Goal: Information Seeking & Learning: Learn about a topic

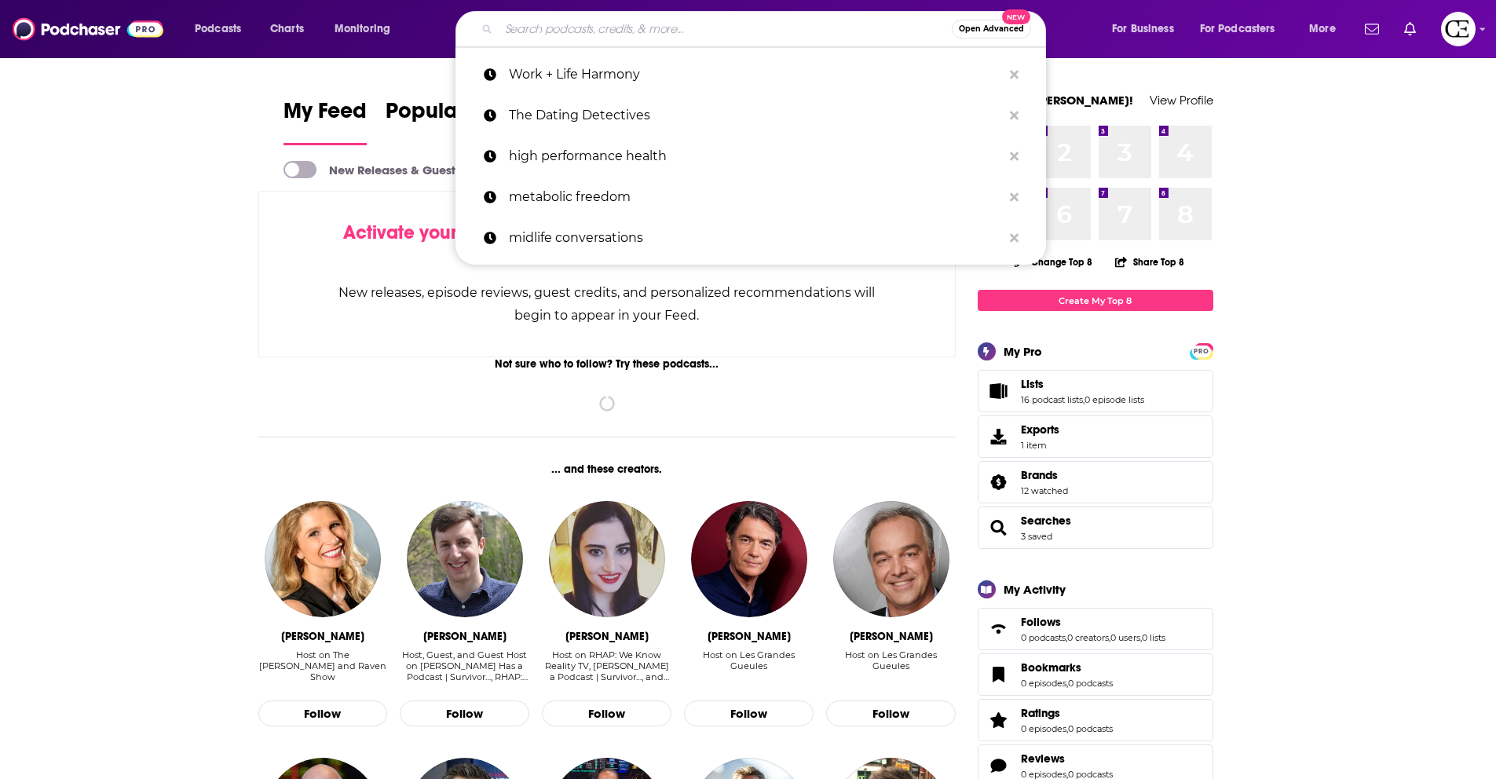
click at [633, 38] on input "Search podcasts, credits, & more..." at bounding box center [725, 28] width 453 height 25
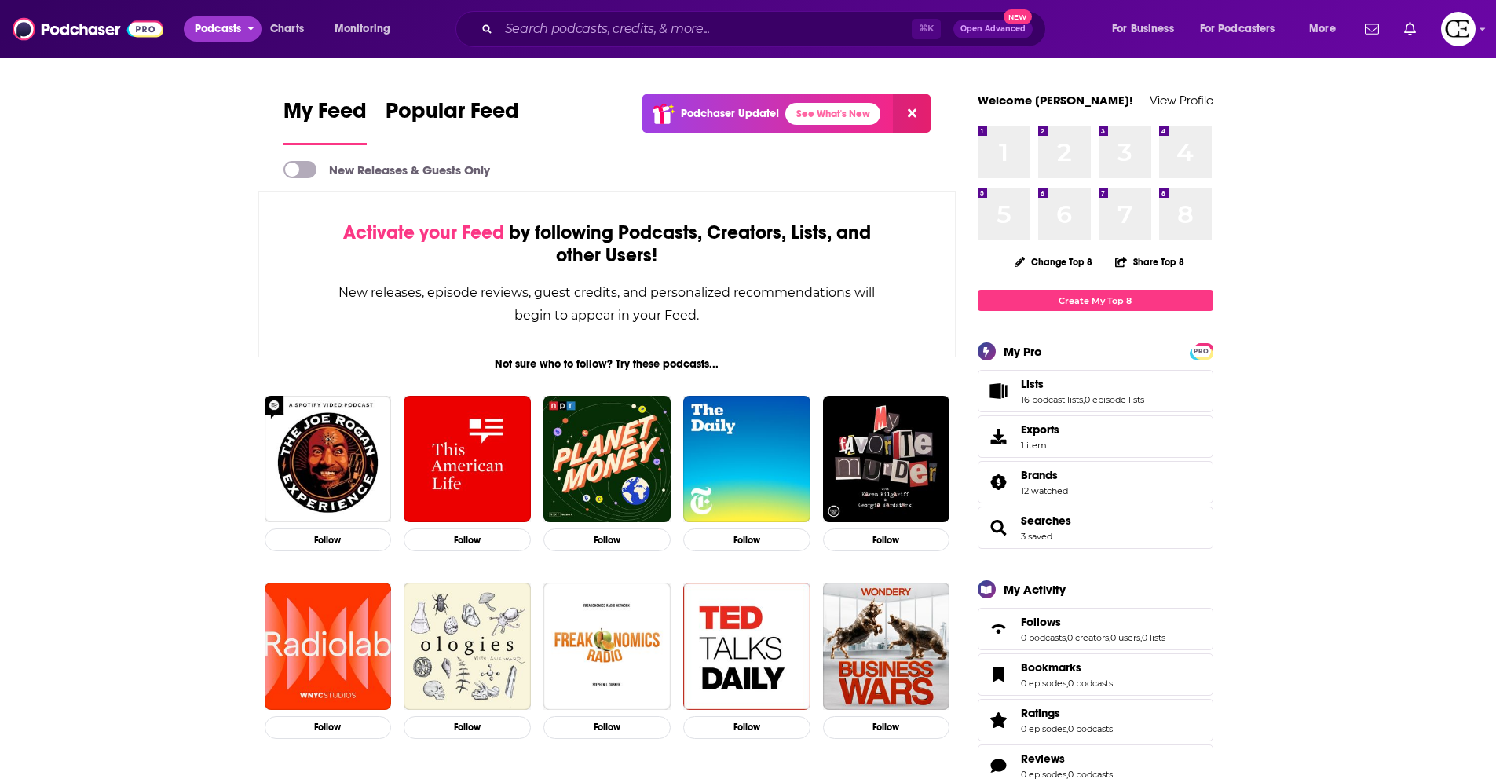
click at [236, 18] on span "Podcasts" at bounding box center [218, 29] width 46 height 22
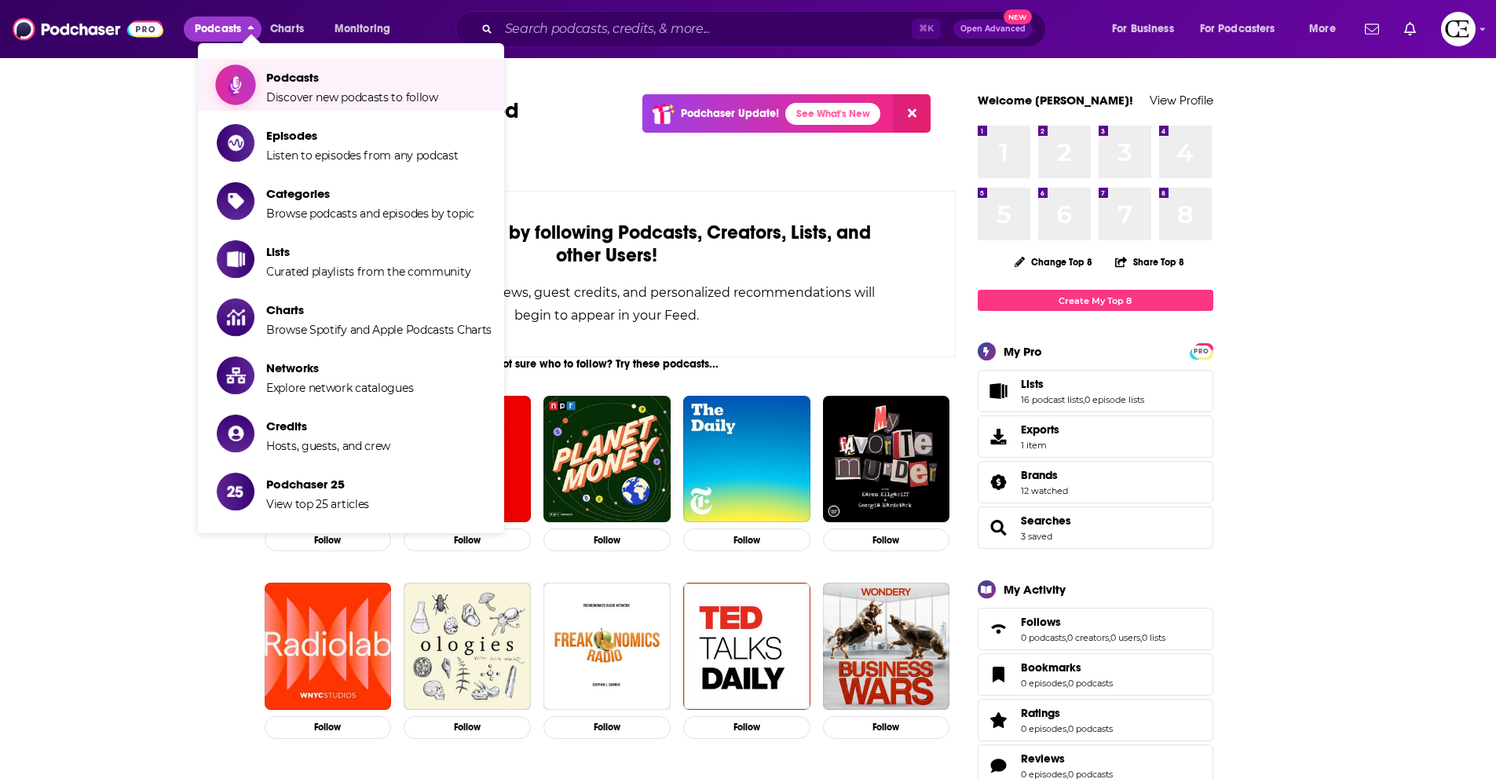
click at [250, 87] on span "Show item sub-menu" at bounding box center [235, 84] width 121 height 121
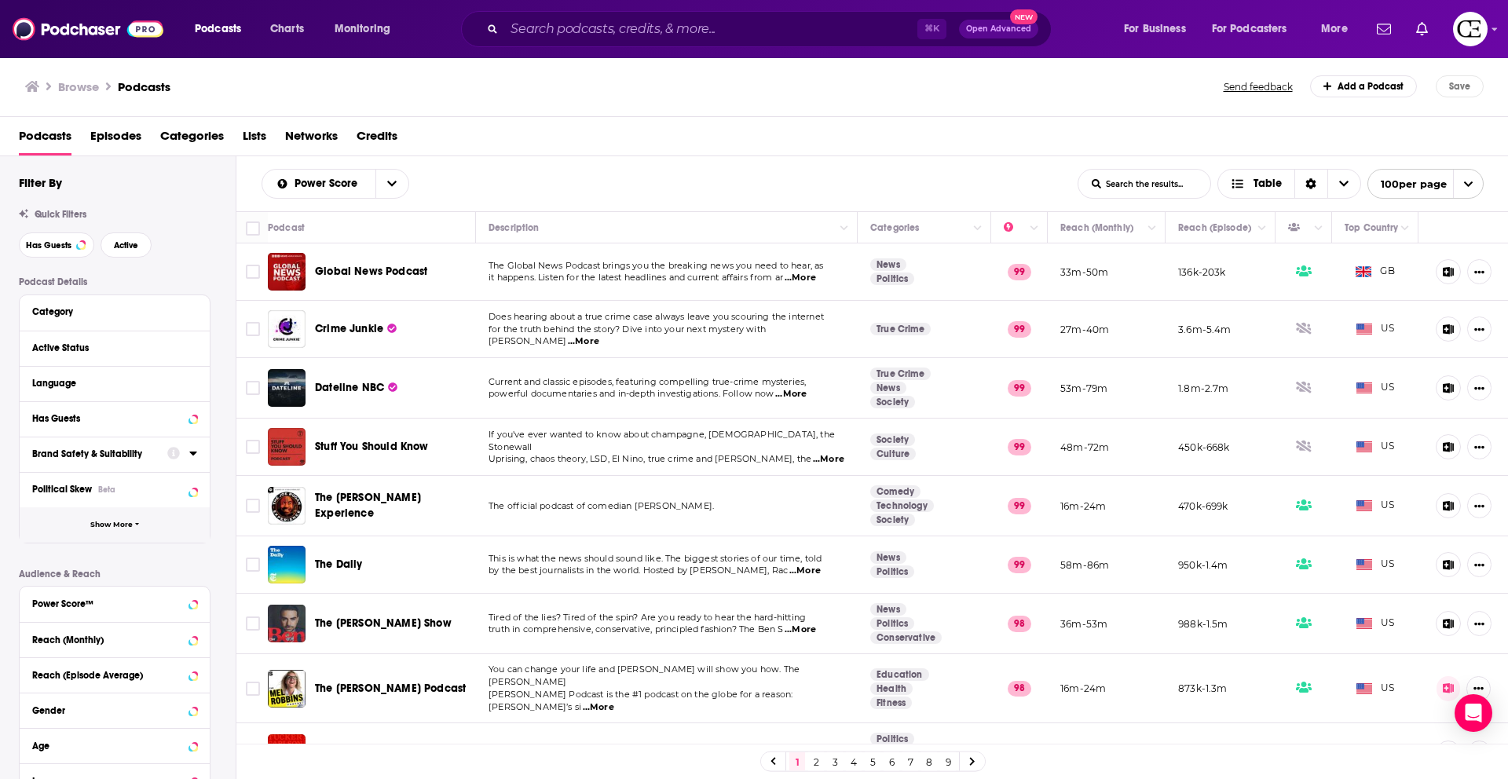
click at [82, 528] on button "Show More" at bounding box center [115, 524] width 190 height 35
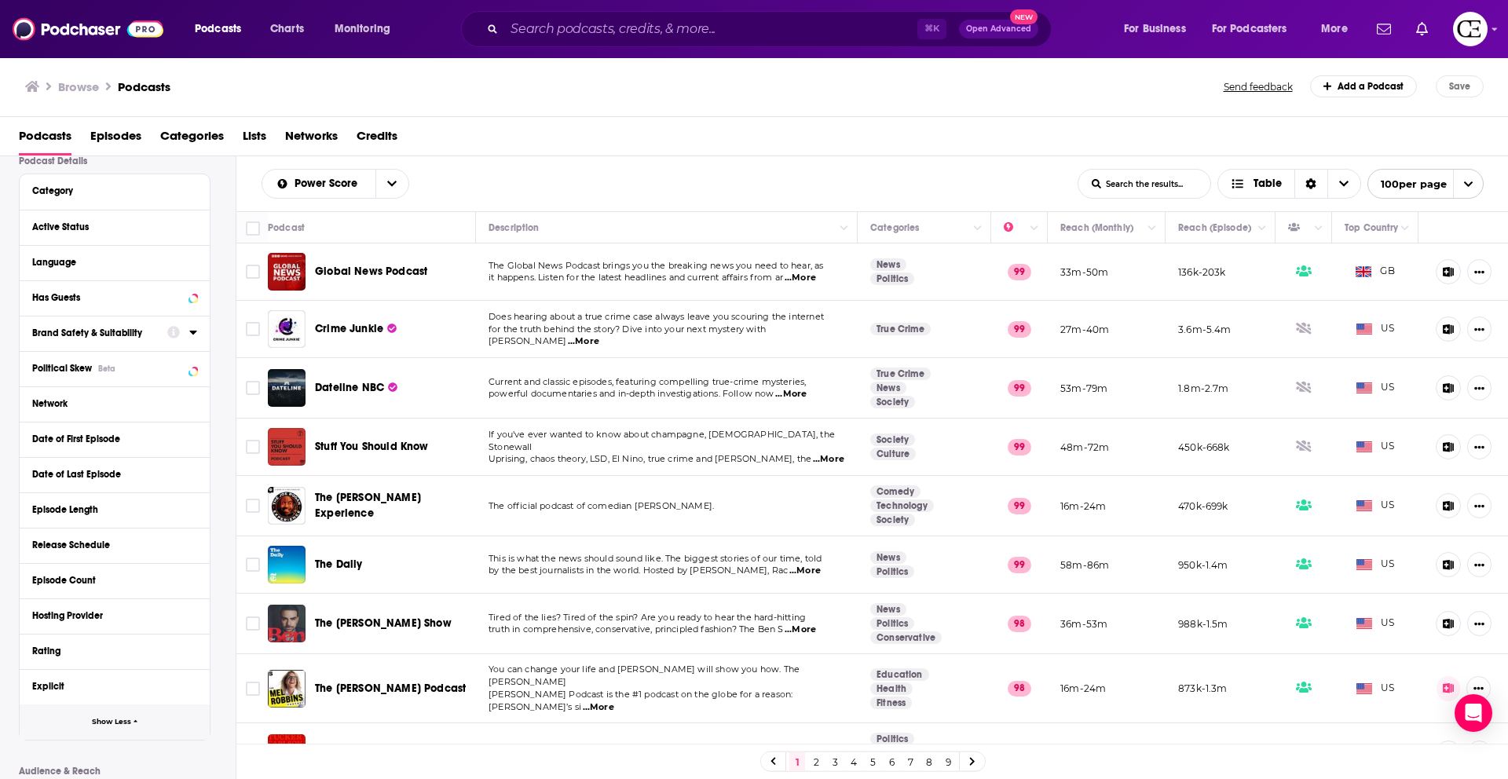
scroll to position [97, 0]
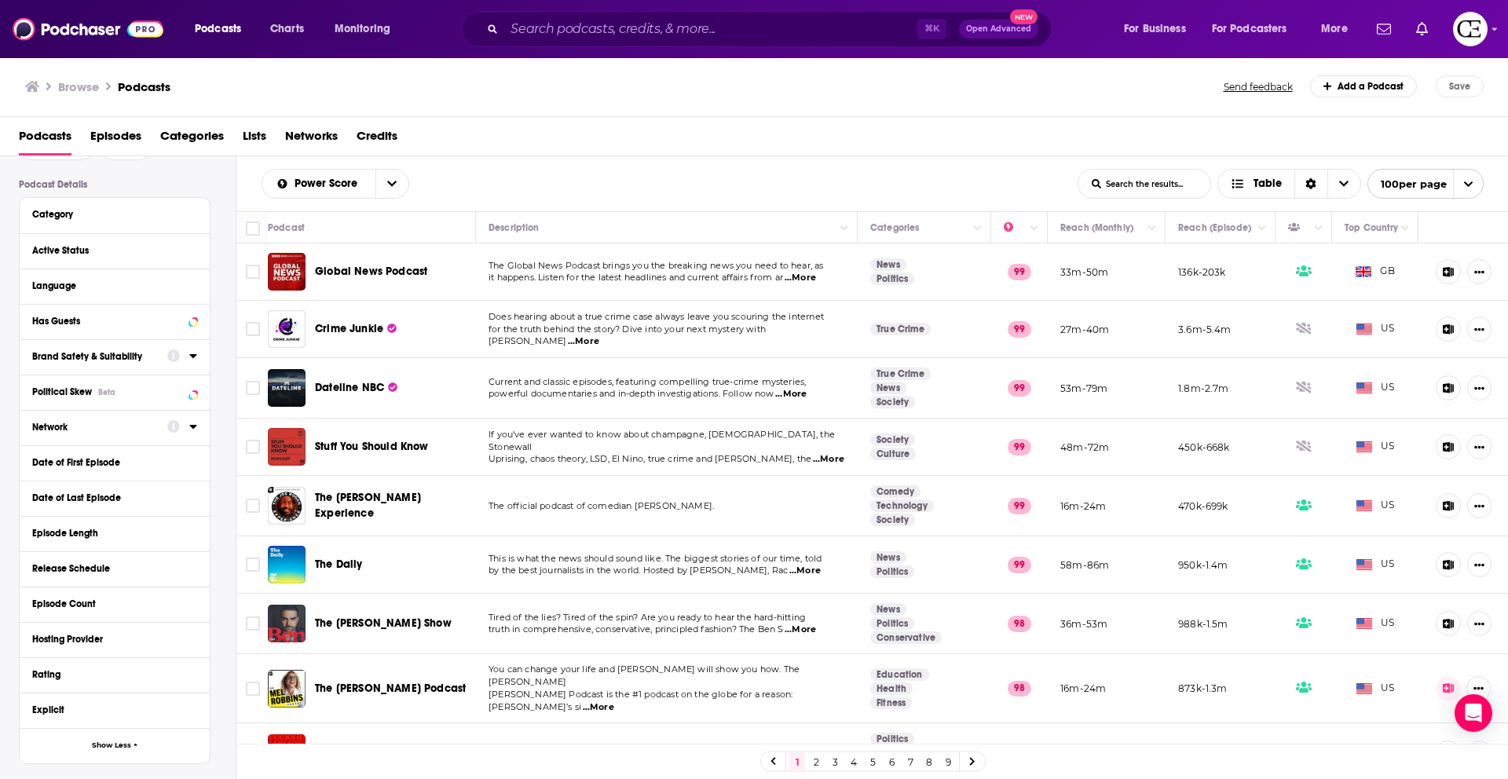
click at [75, 427] on div "Network" at bounding box center [94, 427] width 125 height 11
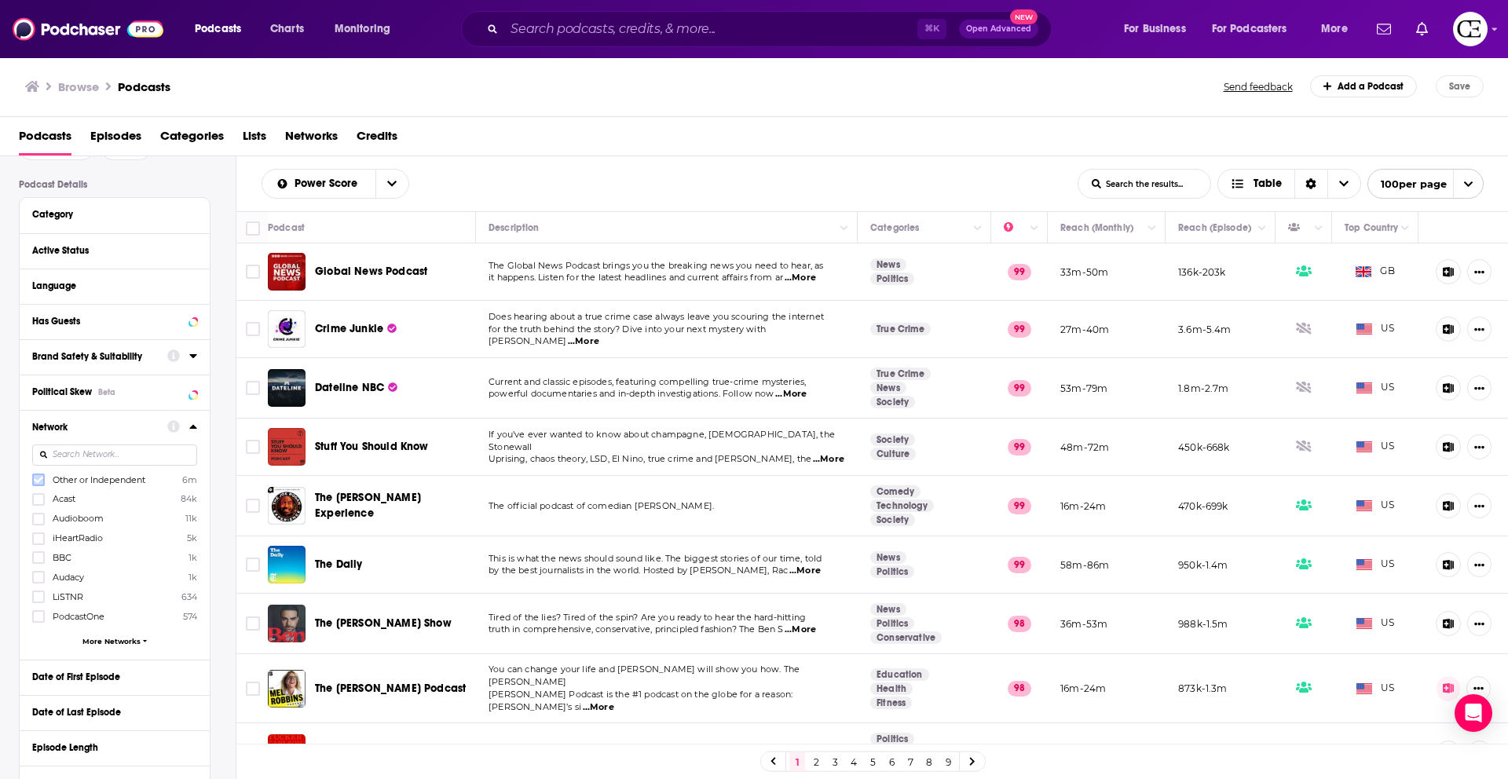
click at [39, 482] on icon at bounding box center [38, 479] width 9 height 9
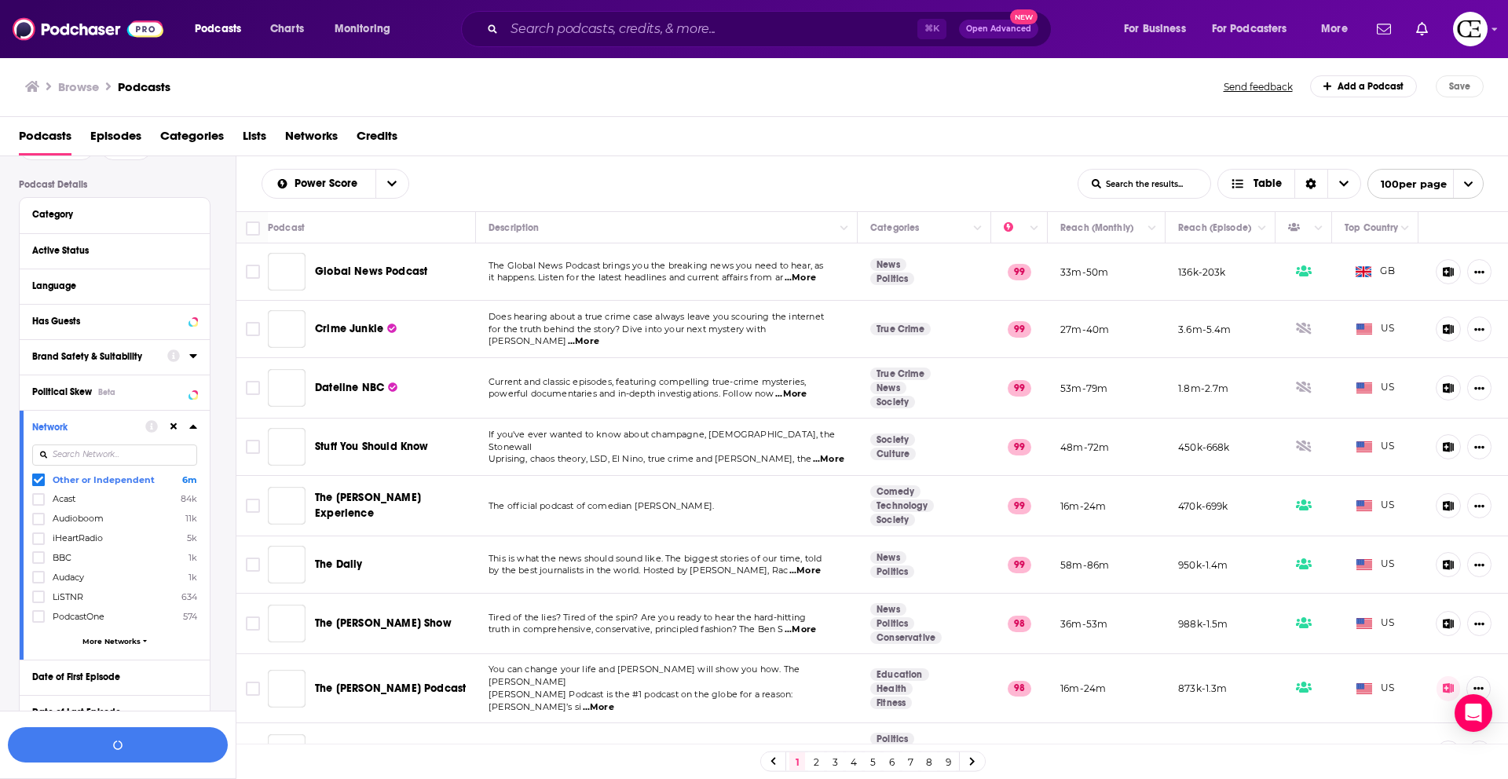
scroll to position [137, 0]
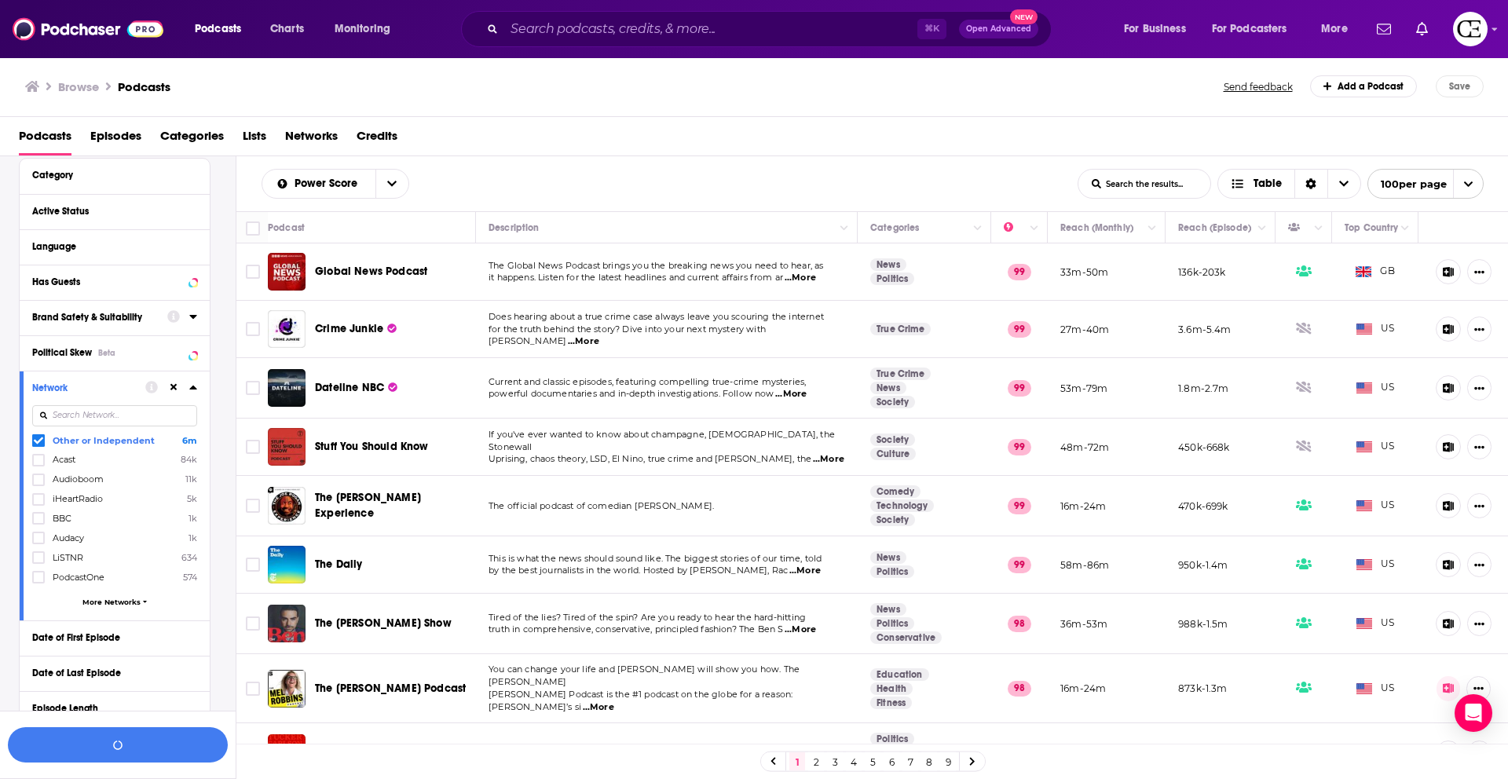
click at [189, 387] on icon at bounding box center [193, 387] width 8 height 13
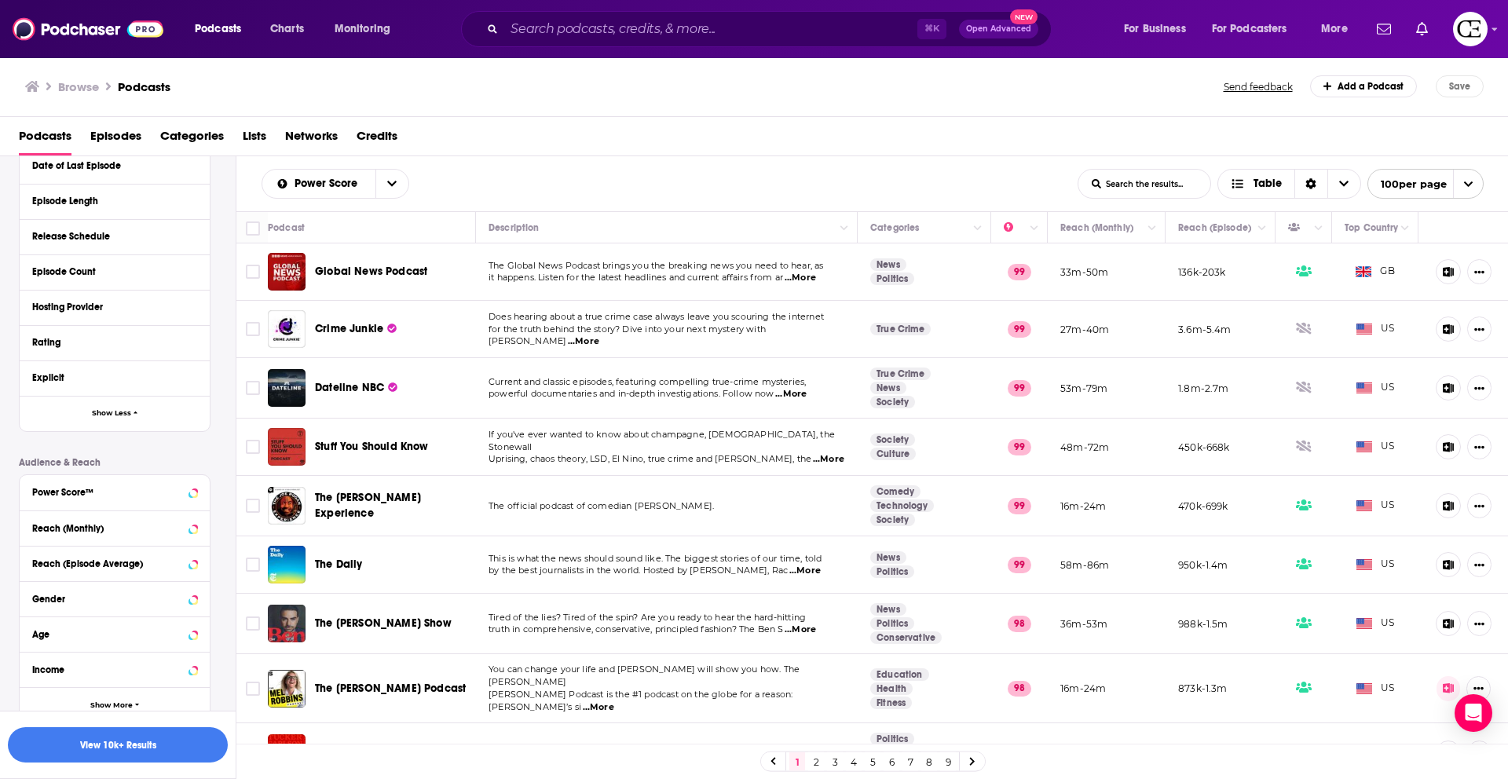
scroll to position [433, 0]
click at [101, 521] on div "Reach (Monthly)" at bounding box center [94, 525] width 125 height 11
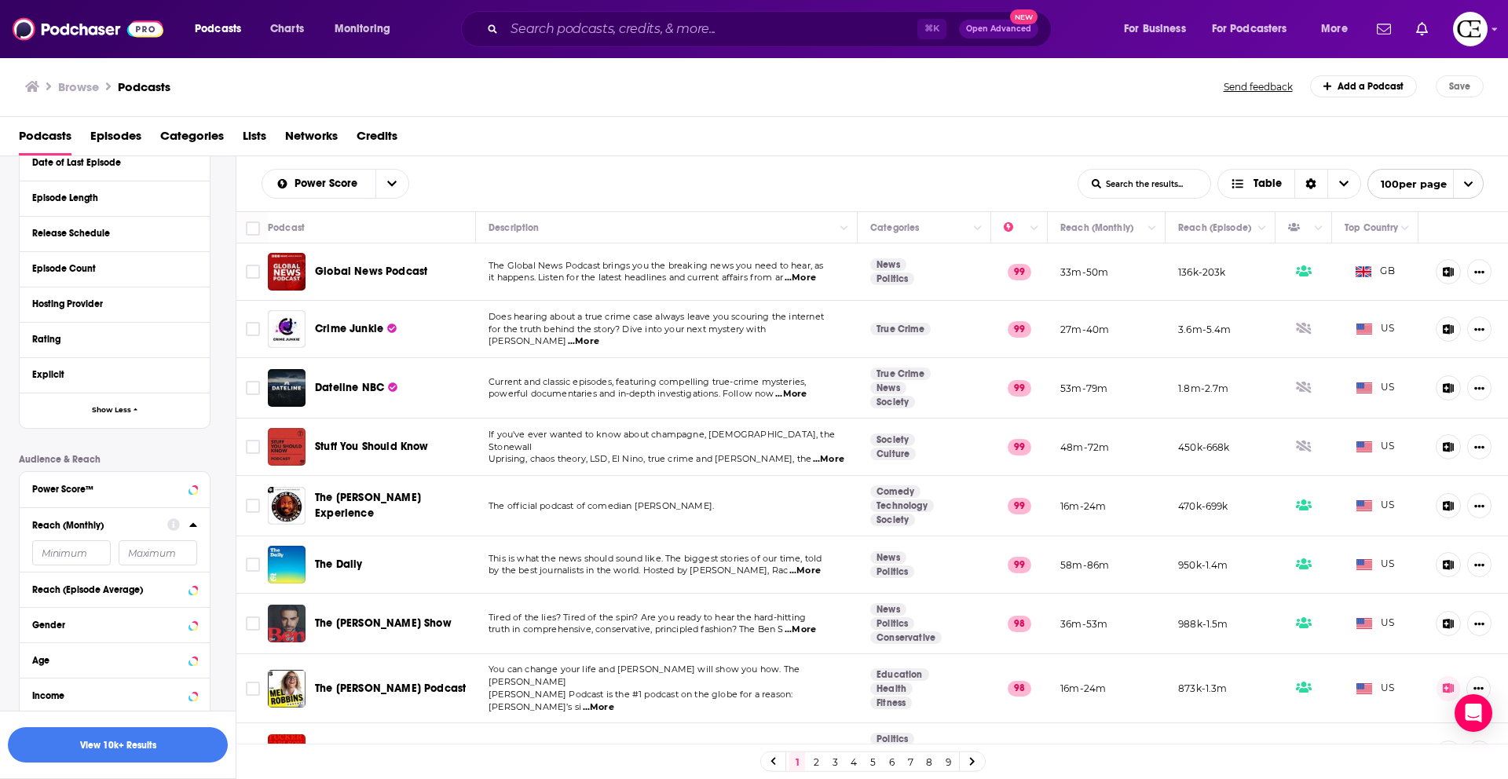
click at [163, 554] on input "number" at bounding box center [158, 552] width 79 height 25
type input "30000"
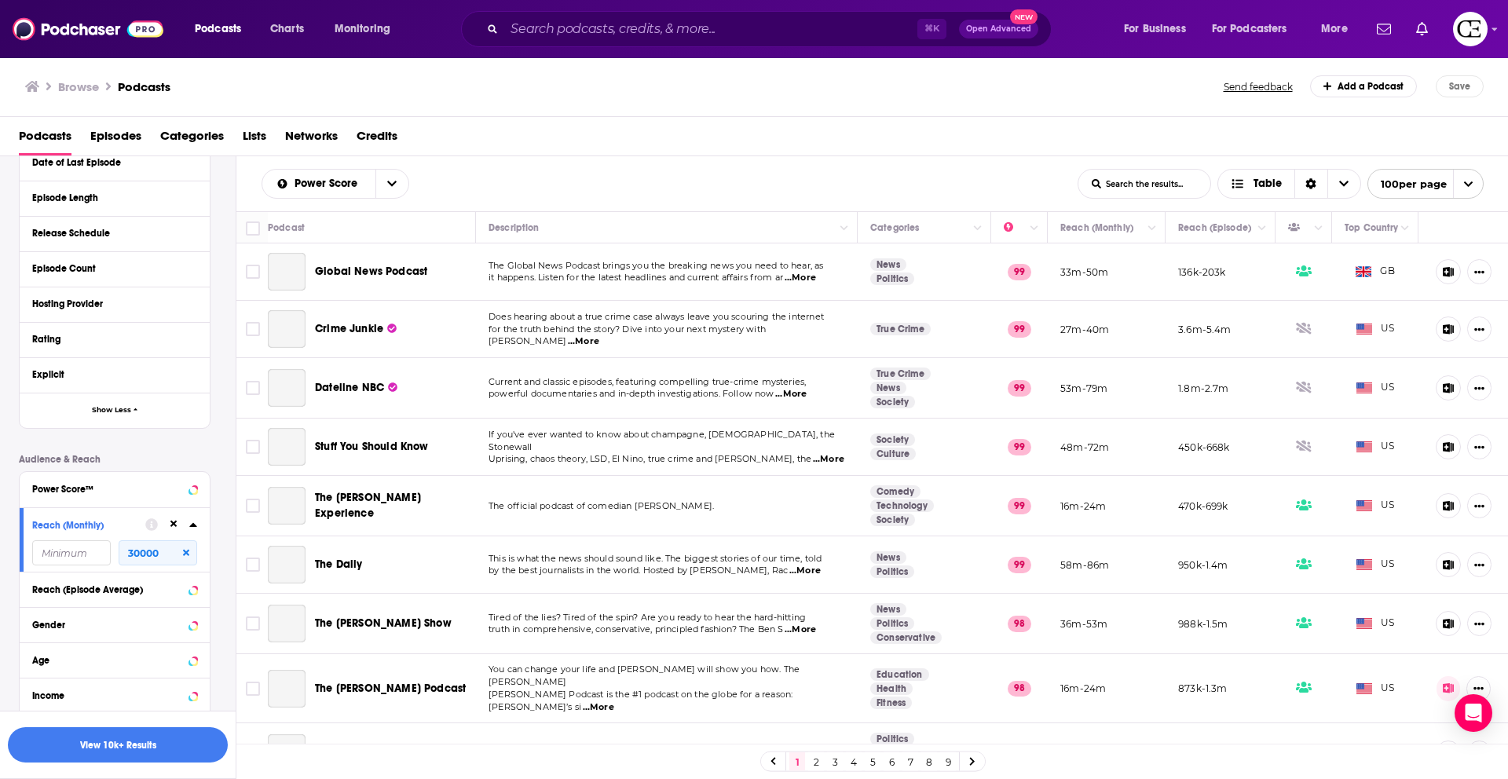
click at [195, 526] on icon at bounding box center [192, 525] width 7 height 4
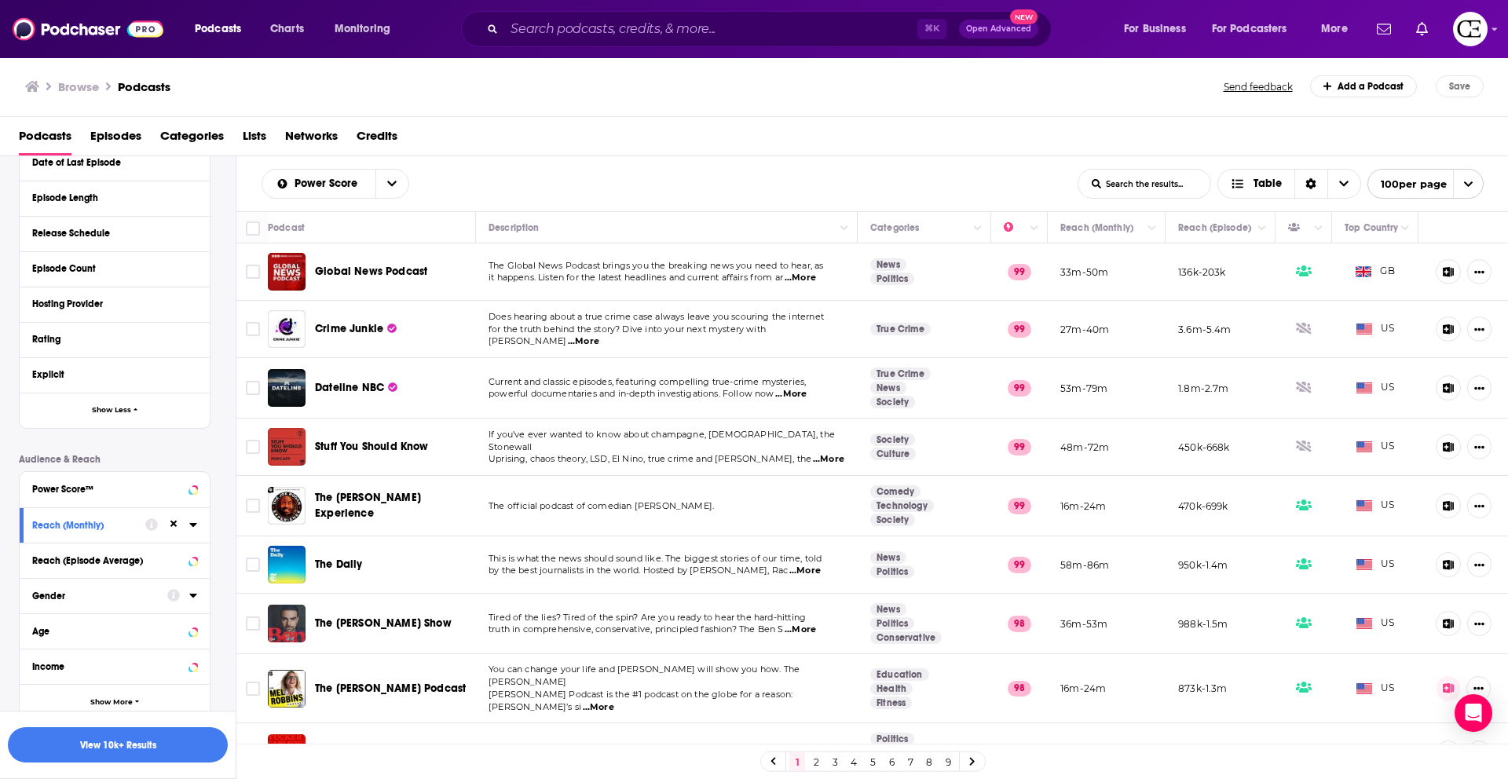
click at [158, 593] on button "Gender" at bounding box center [99, 595] width 135 height 20
click at [38, 667] on icon at bounding box center [38, 671] width 9 height 9
click at [41, 740] on icon at bounding box center [38, 744] width 9 height 9
click at [194, 599] on icon at bounding box center [193, 595] width 8 height 13
click at [161, 661] on button "Income" at bounding box center [99, 666] width 135 height 20
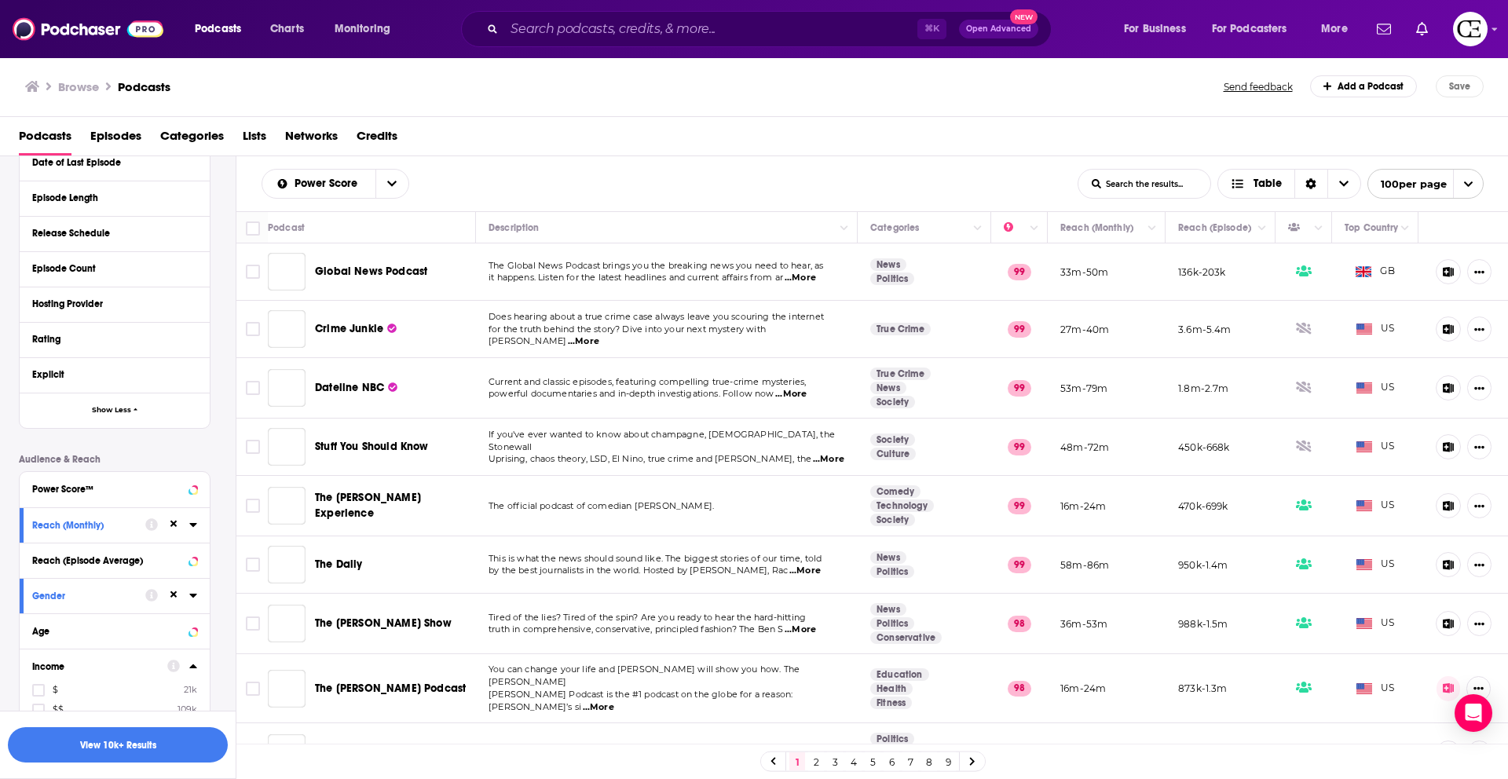
scroll to position [592, 0]
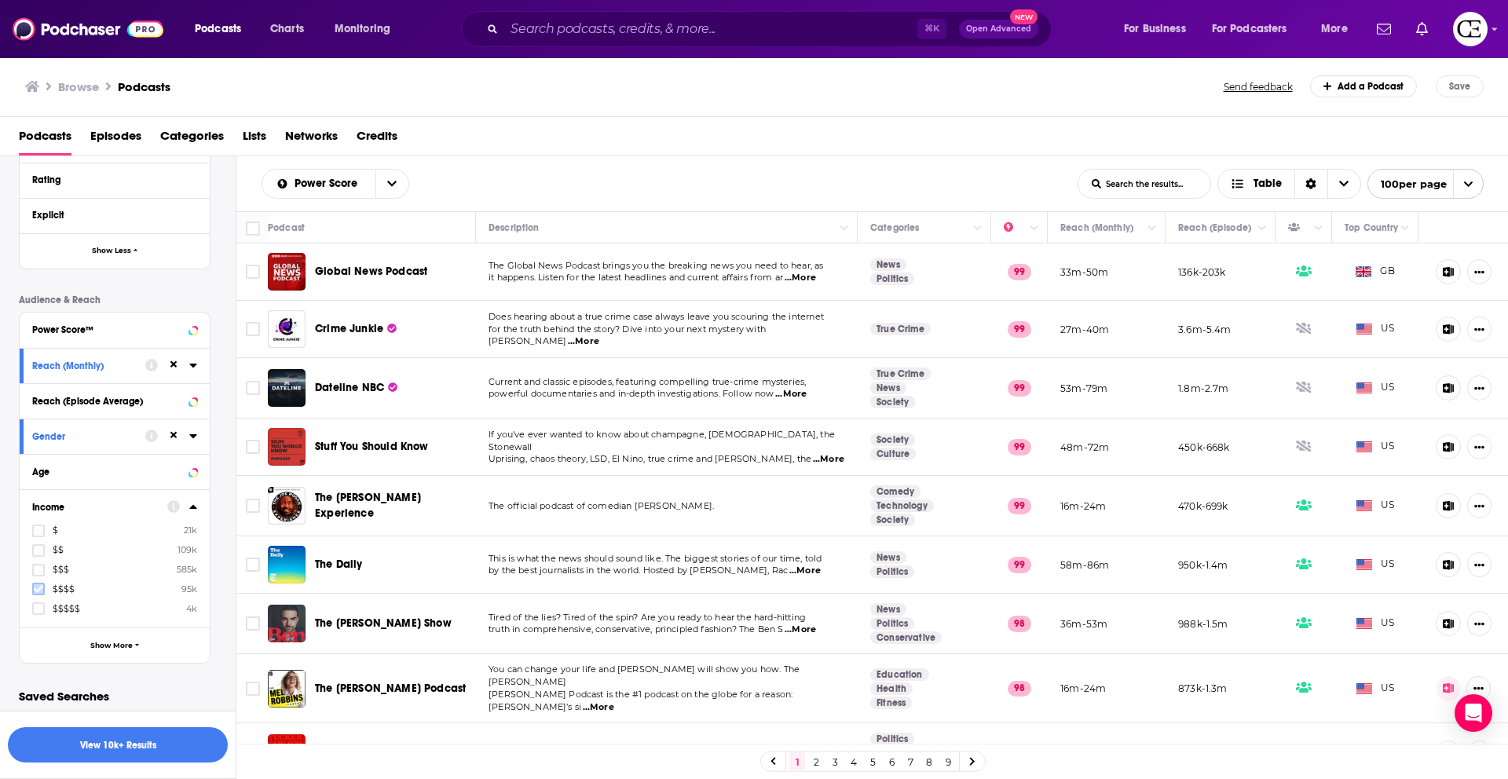
click at [38, 585] on icon at bounding box center [38, 588] width 9 height 9
click at [191, 508] on icon at bounding box center [193, 506] width 8 height 13
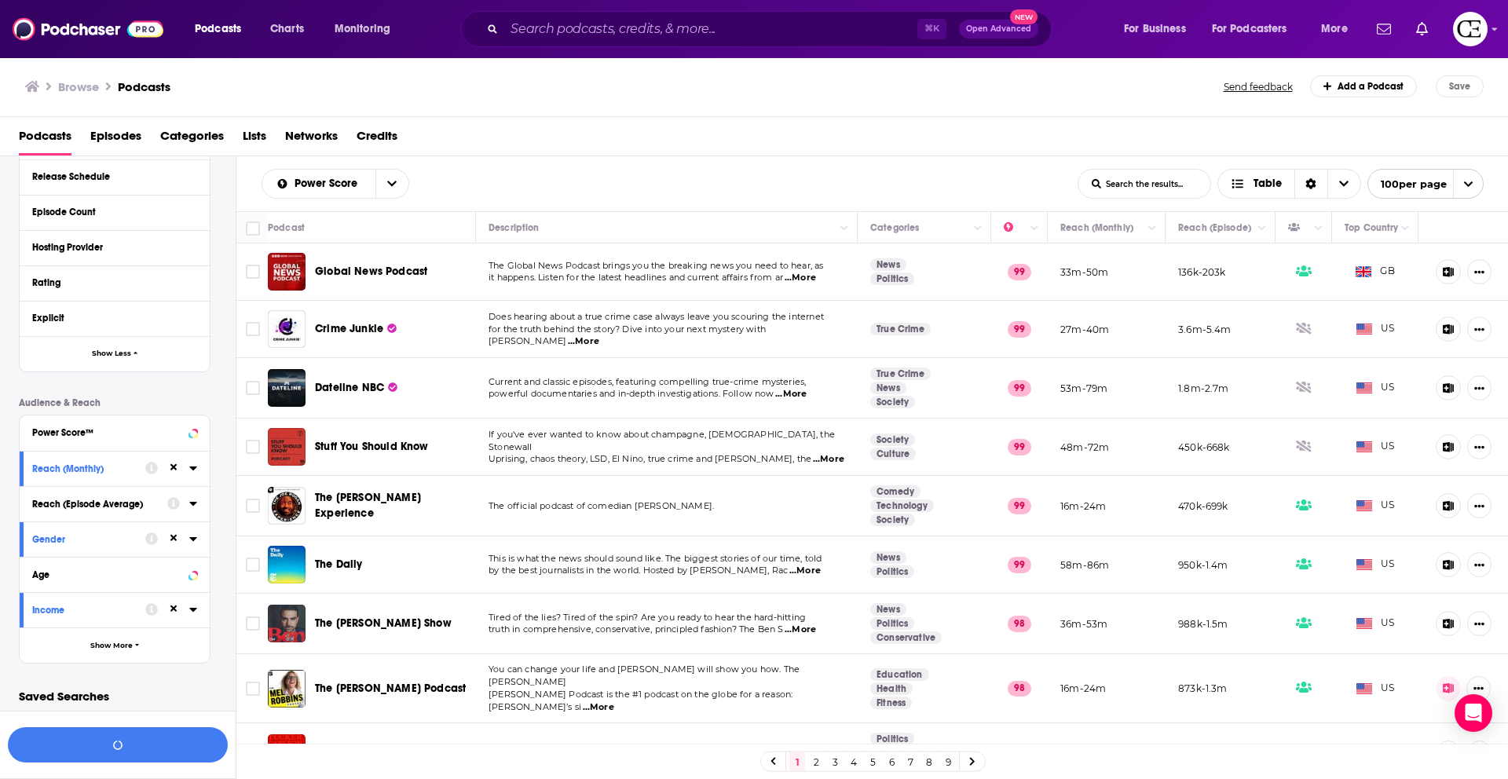
scroll to position [489, 0]
click at [126, 646] on span "Show More" at bounding box center [111, 645] width 42 height 9
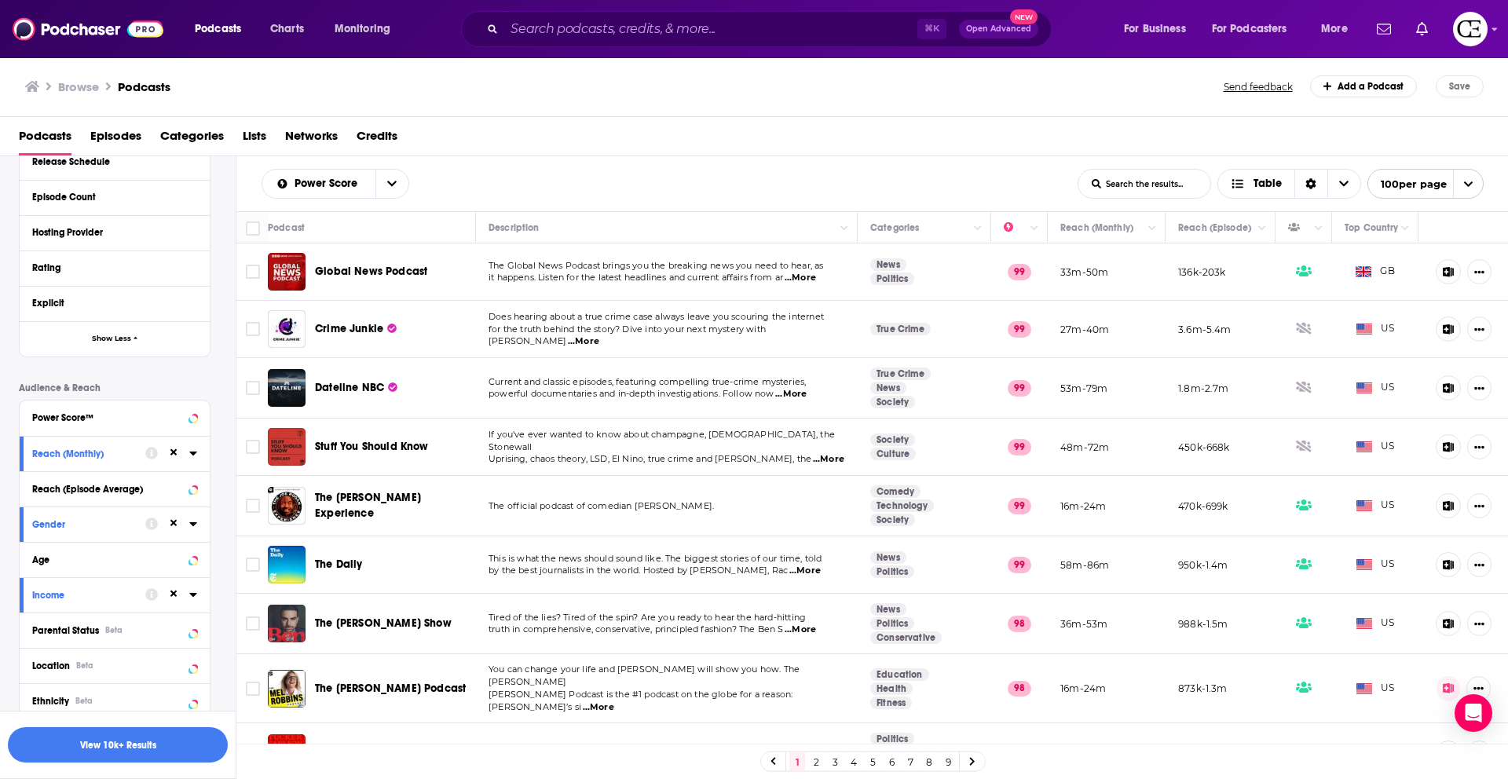
scroll to position [505, 0]
click at [110, 660] on div "Location Beta" at bounding box center [94, 665] width 125 height 11
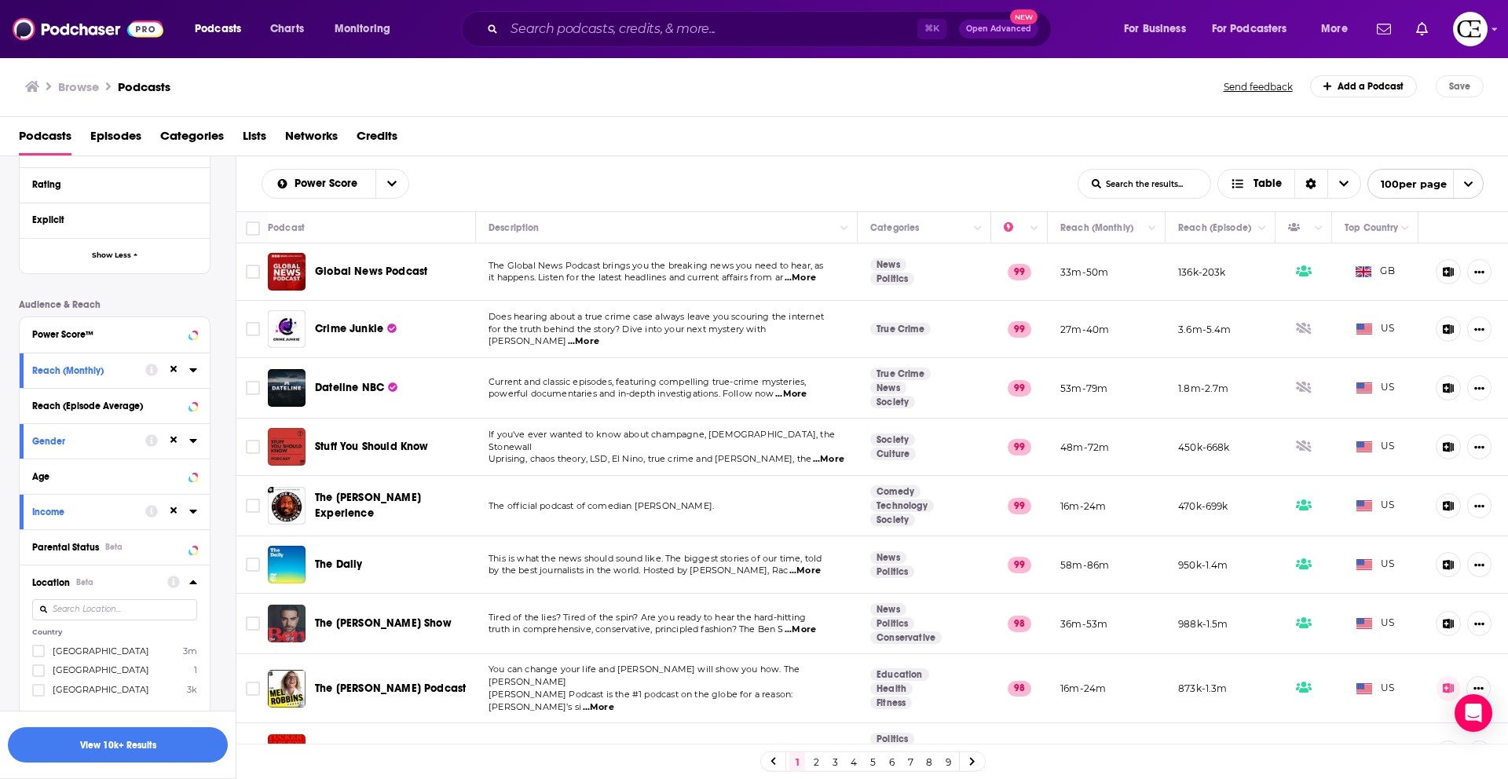
scroll to position [605, 0]
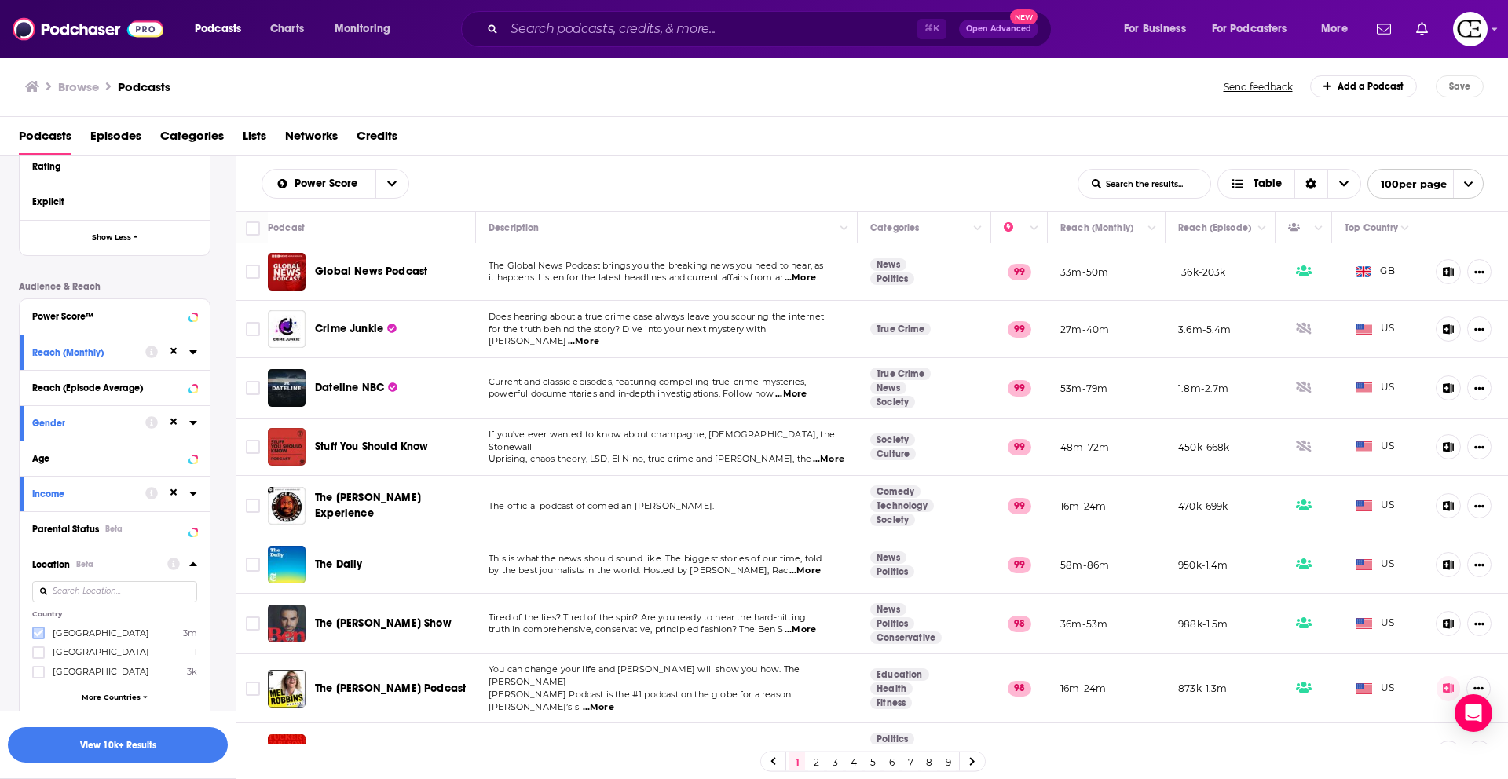
click at [41, 635] on icon at bounding box center [38, 632] width 9 height 9
click at [195, 565] on icon at bounding box center [192, 564] width 7 height 4
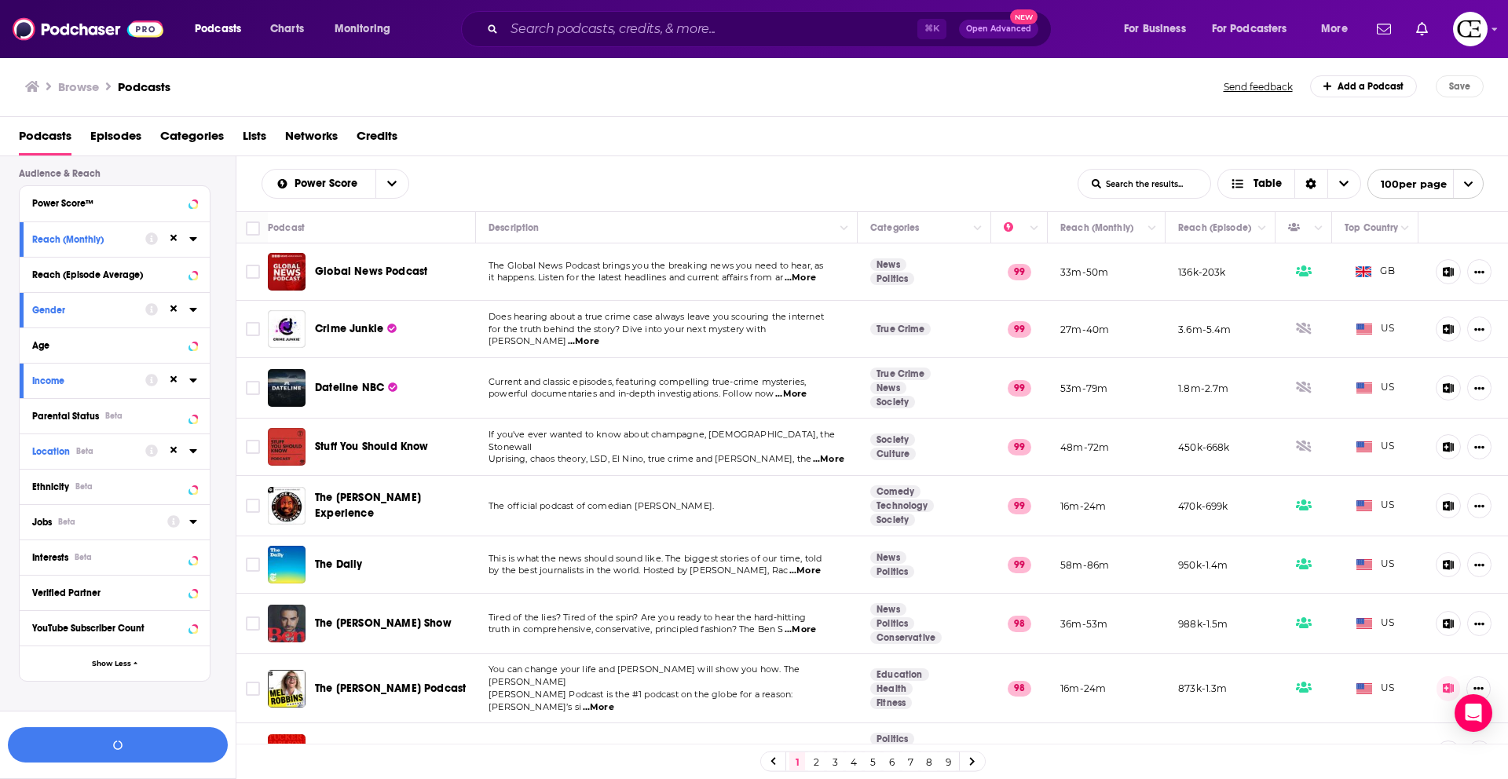
scroll to position [737, 0]
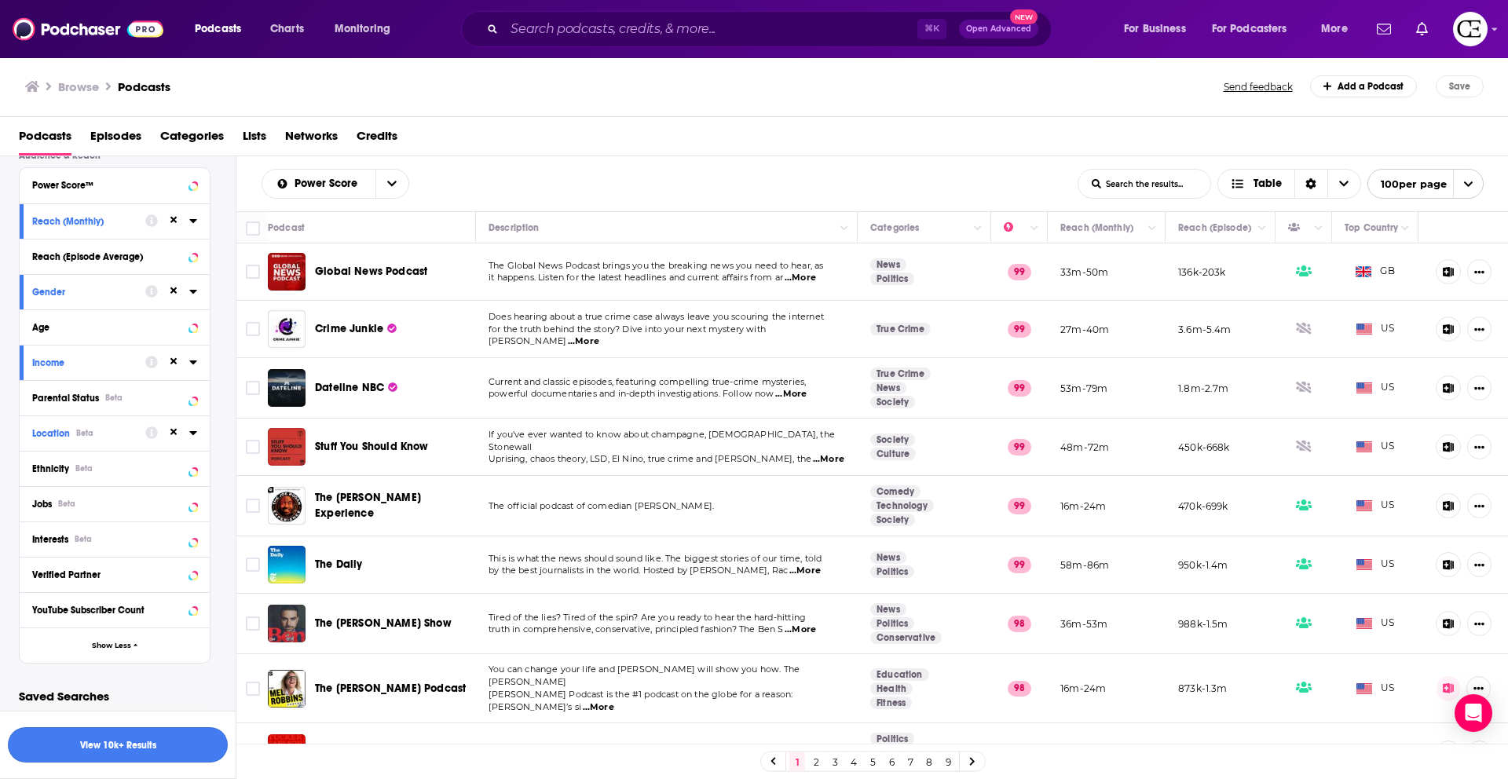
click at [144, 749] on button "View 10k+ Results" at bounding box center [118, 744] width 220 height 35
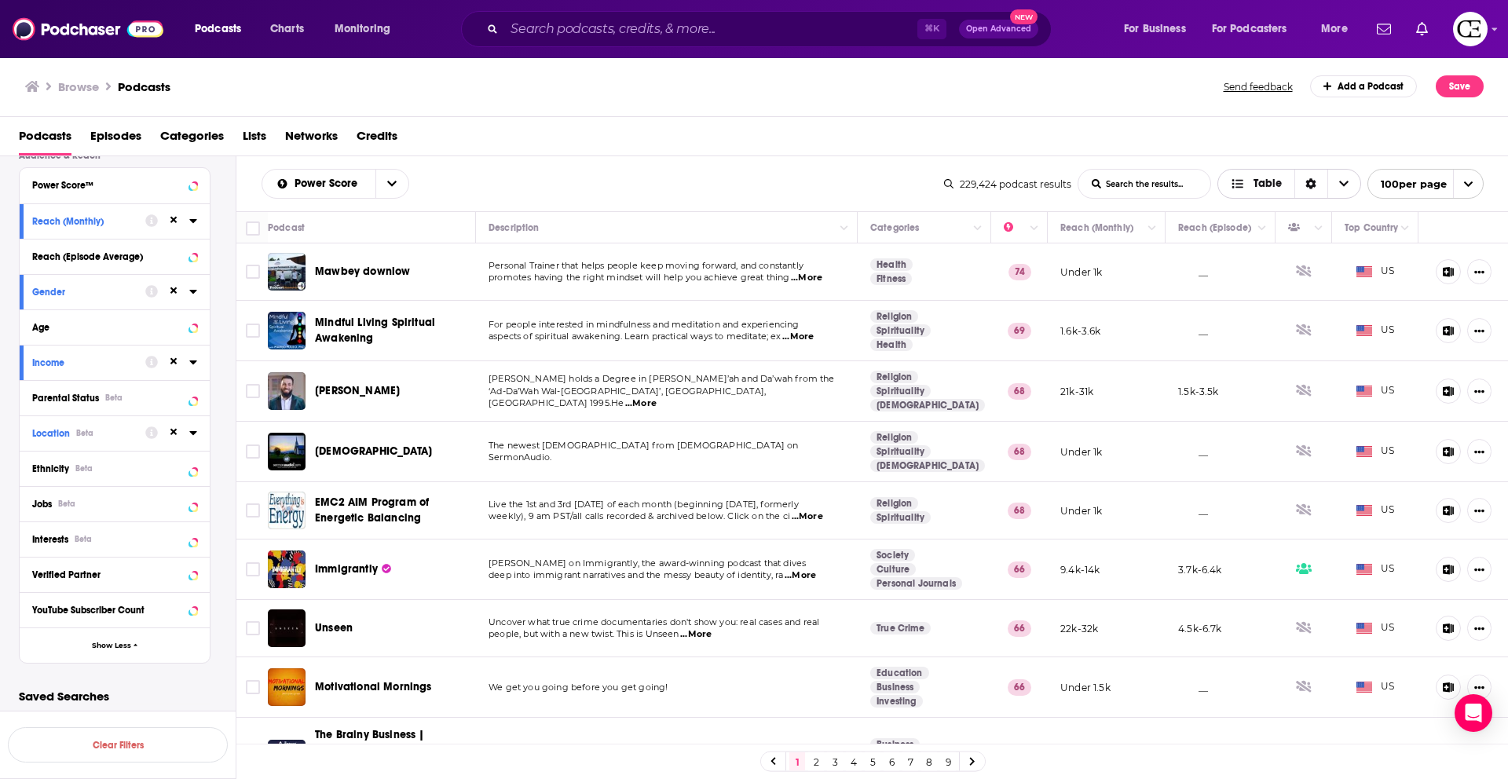
click at [1306, 188] on icon "Sort Direction" at bounding box center [1310, 183] width 11 height 11
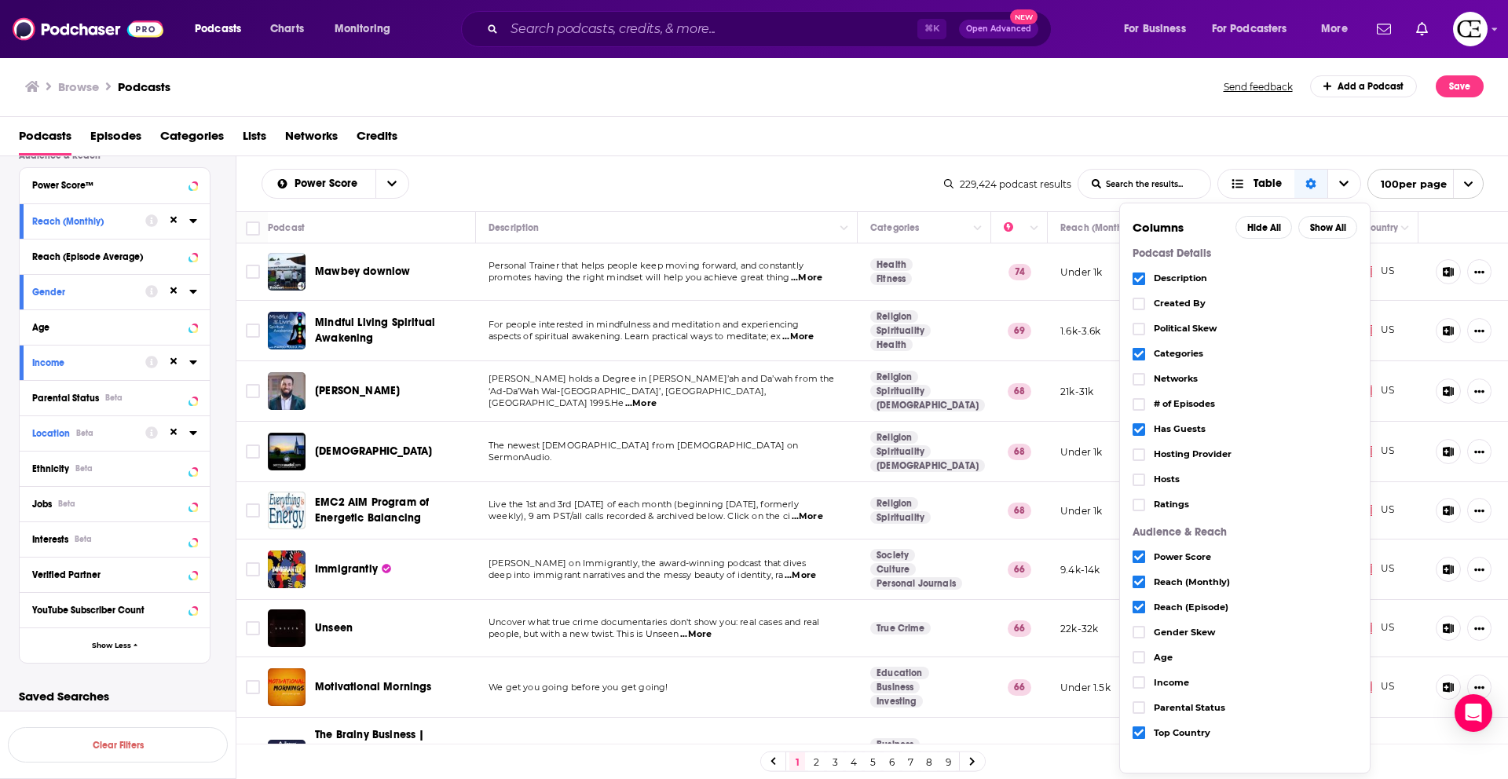
click at [1138, 431] on icon "Choose View" at bounding box center [1138, 429] width 9 height 7
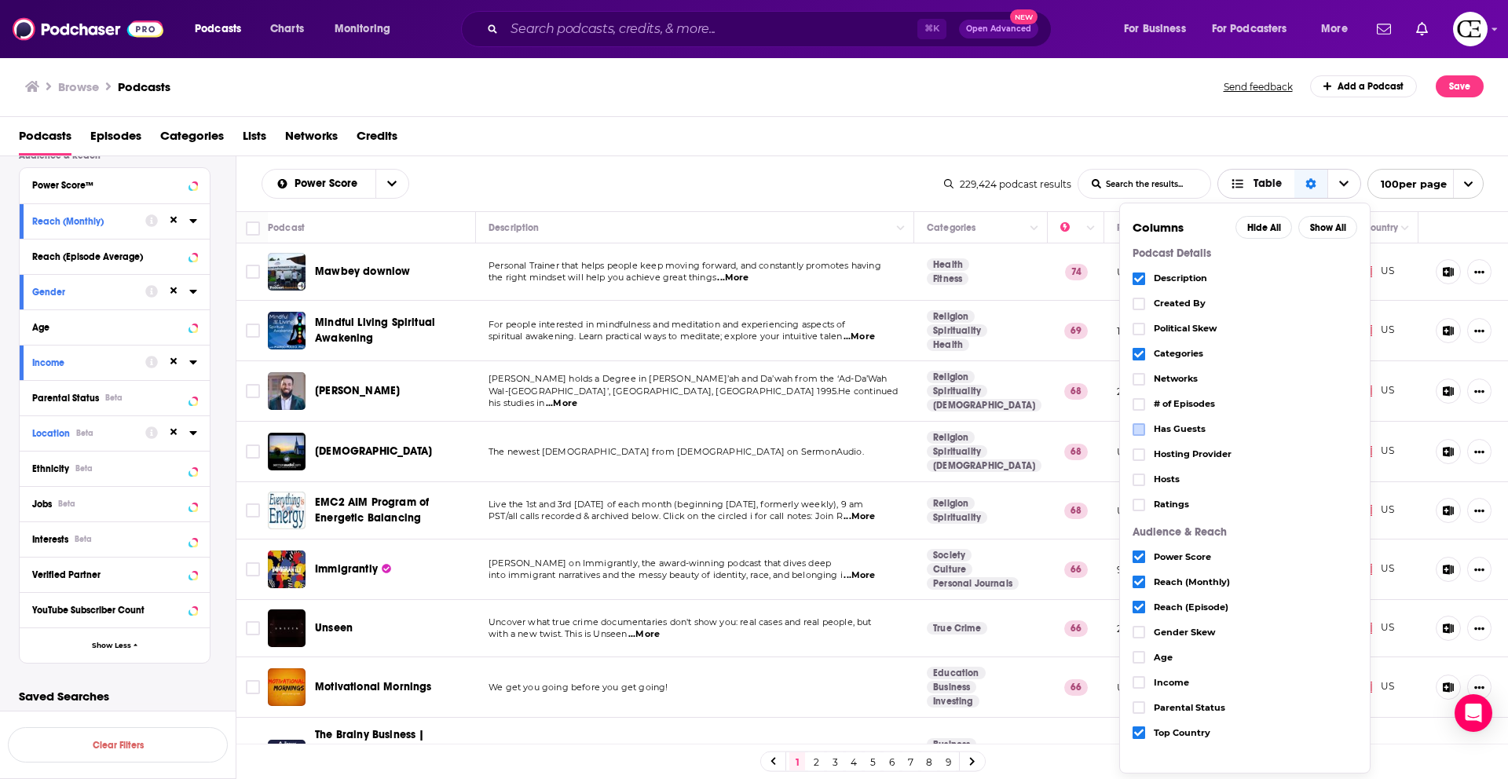
click at [1308, 189] on div "Sort Direction" at bounding box center [1310, 184] width 33 height 28
click at [1284, 133] on div "Podcasts Episodes Categories Lists Networks Credits" at bounding box center [757, 139] width 1477 height 32
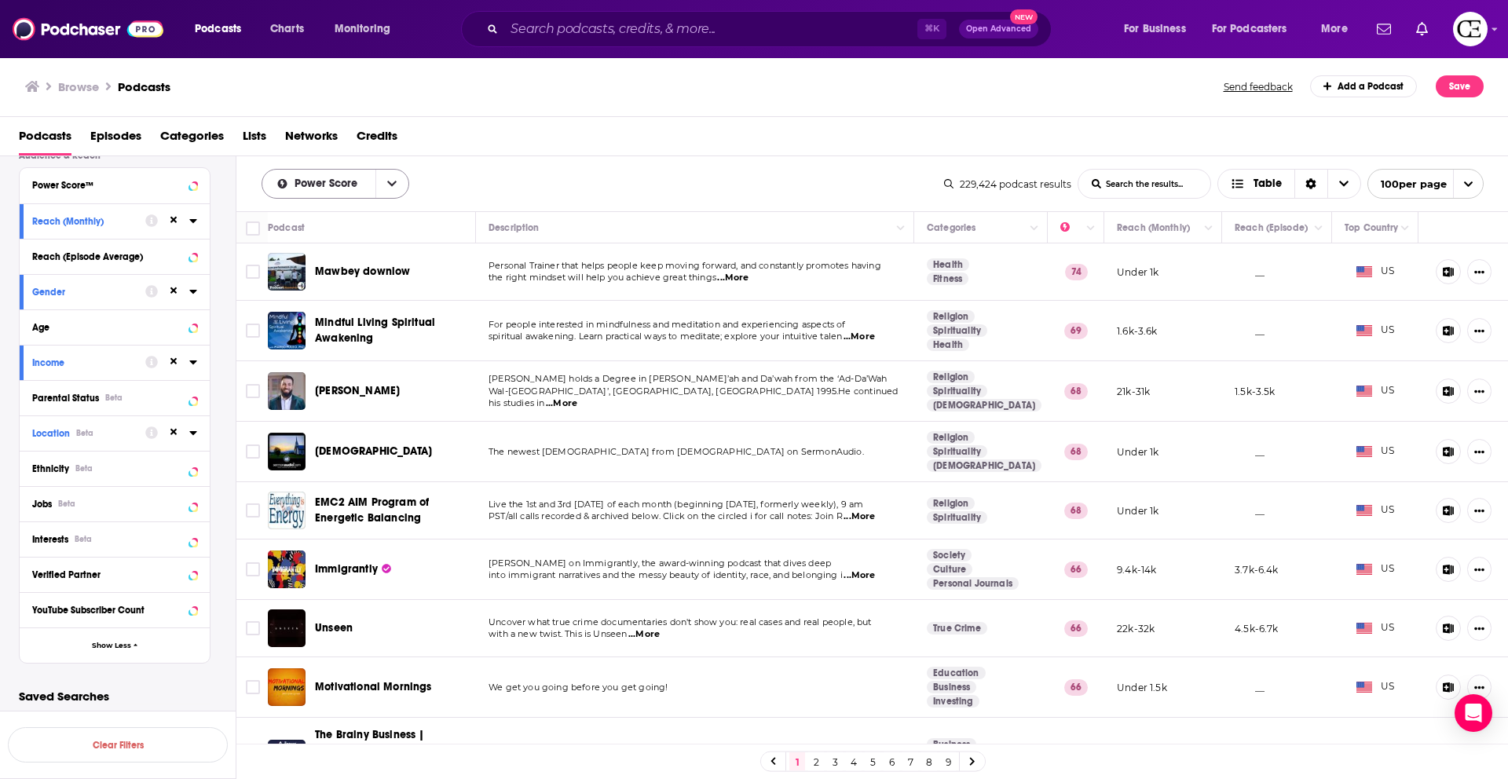
click at [394, 181] on icon "open menu" at bounding box center [391, 183] width 9 height 5
click at [364, 232] on div "Trending" at bounding box center [335, 238] width 148 height 27
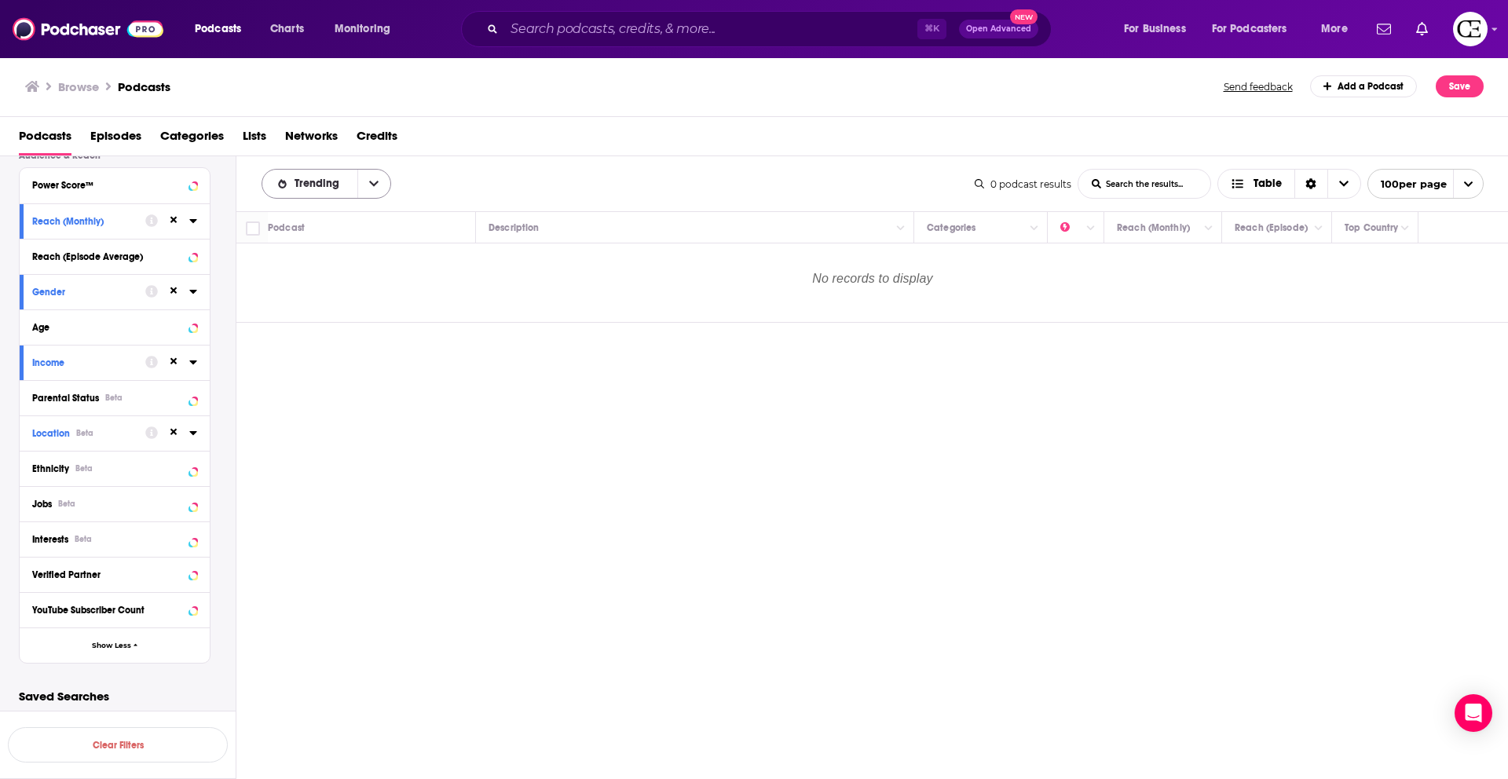
click at [372, 192] on button "open menu" at bounding box center [373, 184] width 33 height 28
click at [354, 284] on div "Power Score" at bounding box center [326, 291] width 130 height 27
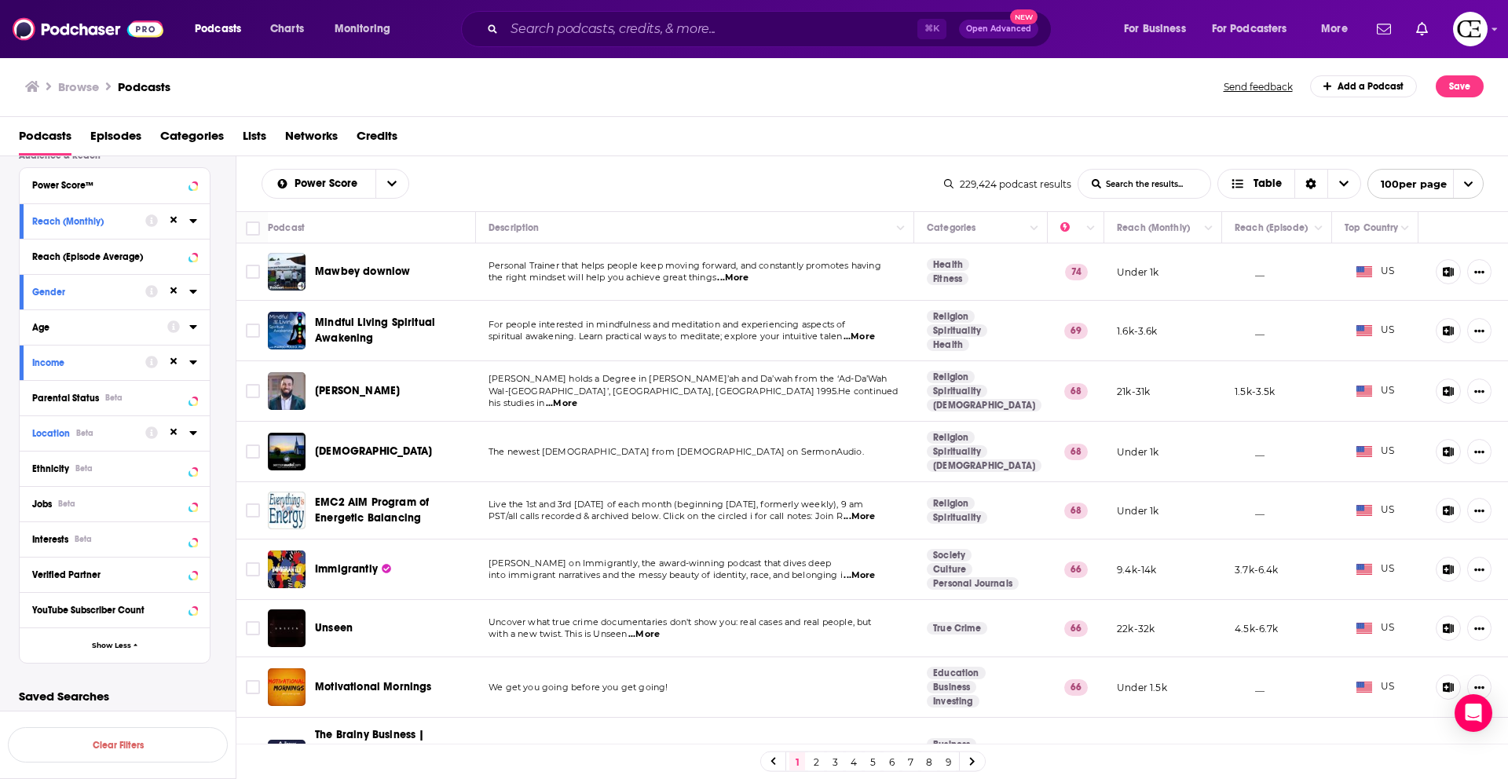
click at [192, 220] on icon at bounding box center [192, 221] width 7 height 4
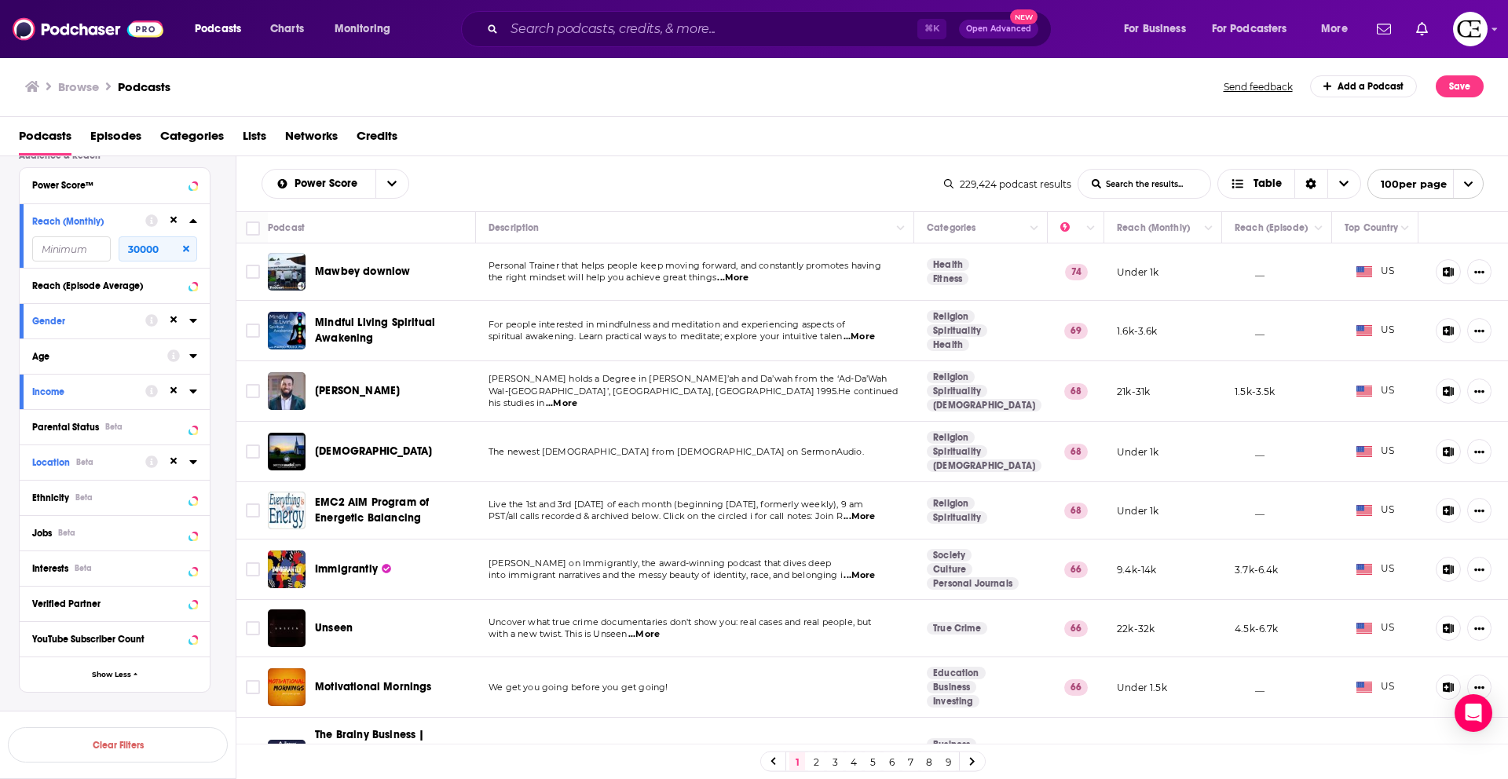
click at [188, 250] on icon at bounding box center [186, 249] width 6 height 6
click at [195, 225] on icon at bounding box center [193, 220] width 8 height 13
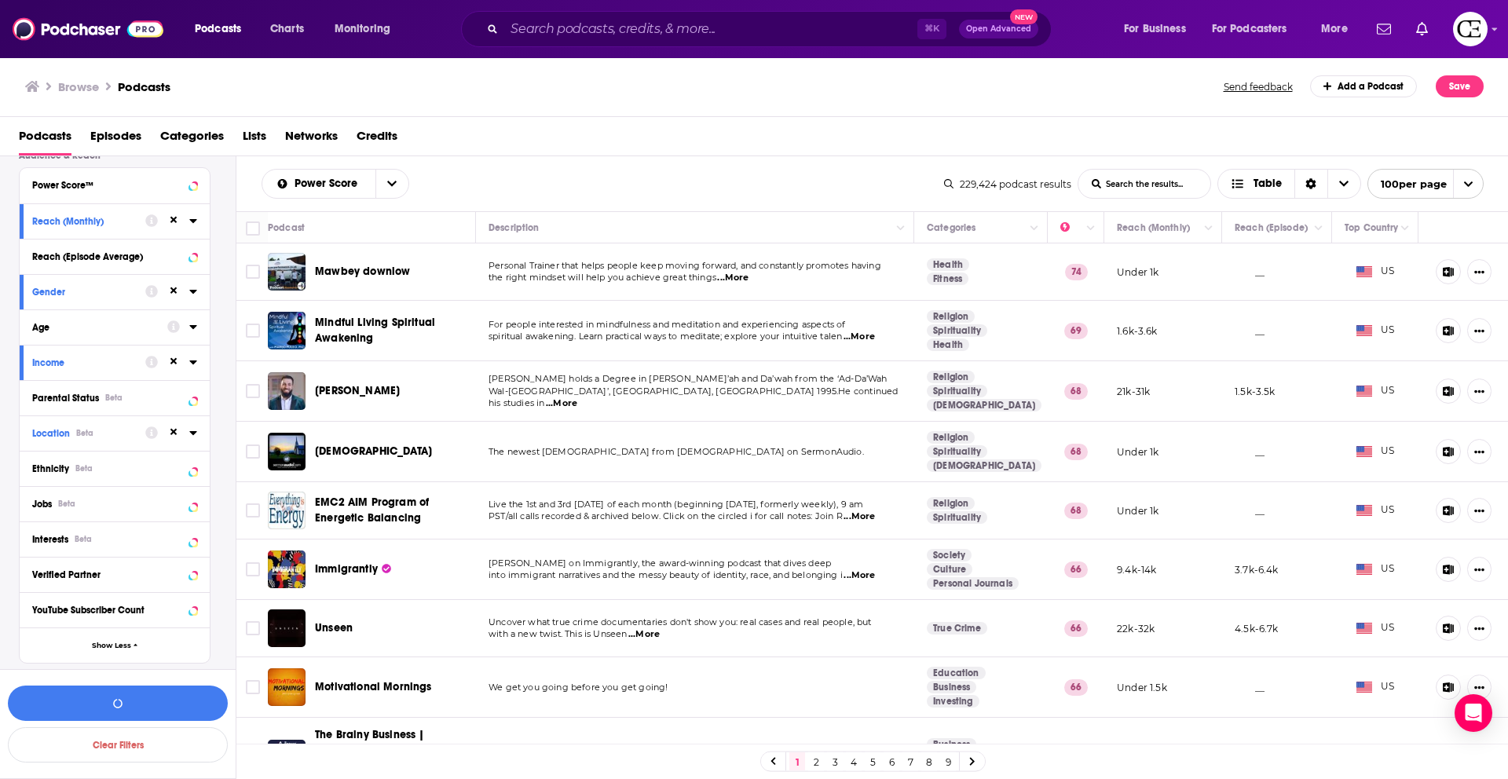
click at [176, 221] on icon at bounding box center [173, 220] width 7 height 10
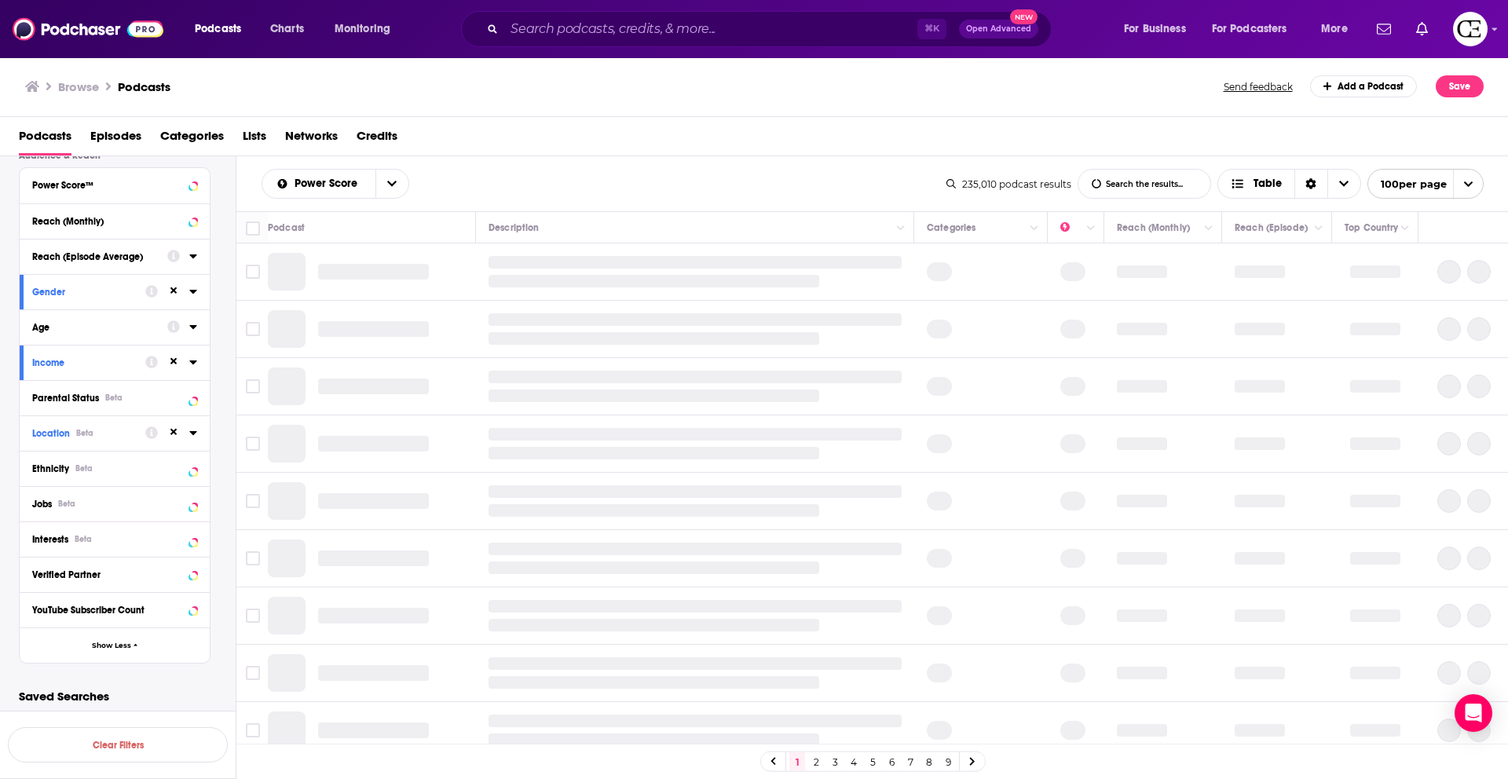
click at [177, 253] on icon at bounding box center [173, 256] width 13 height 13
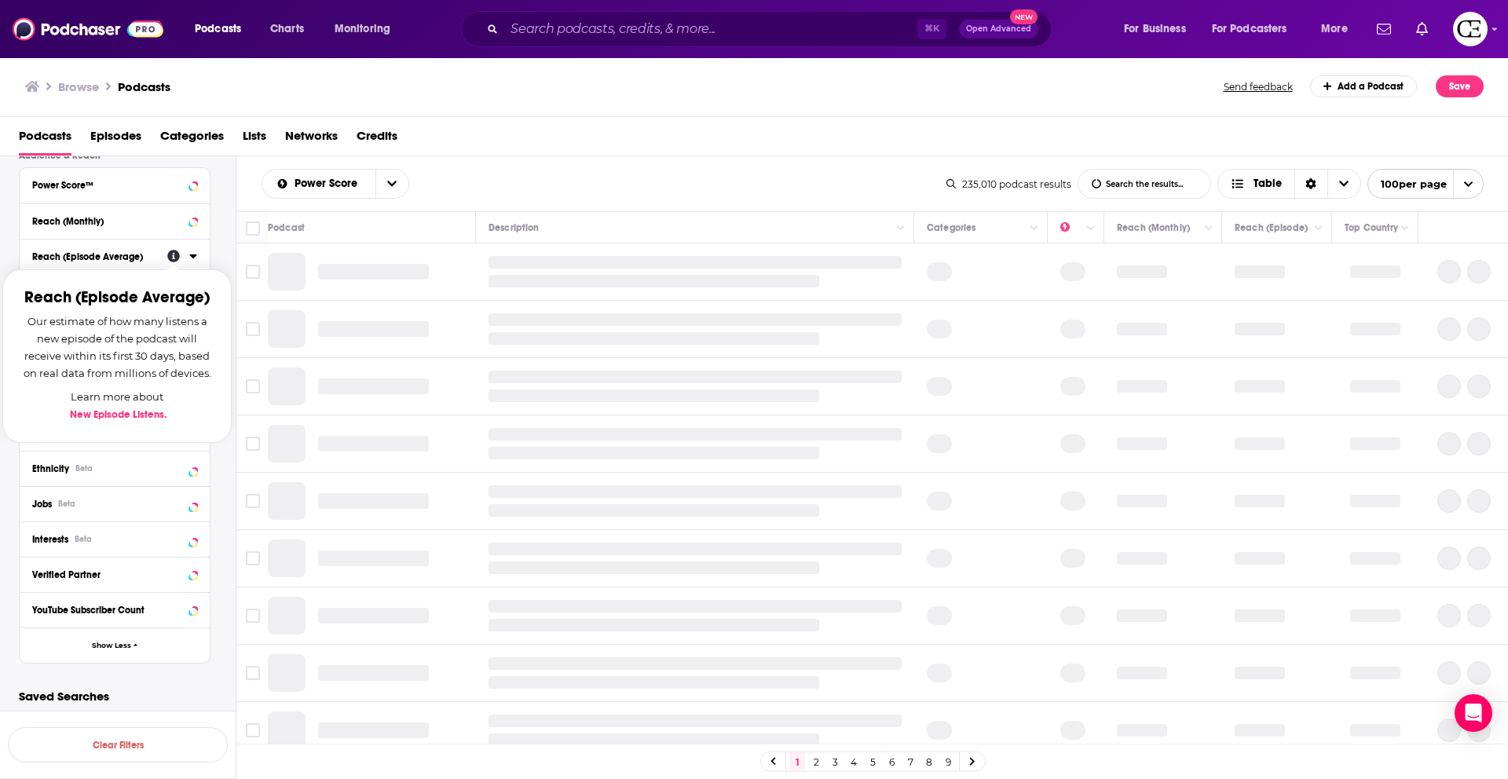
click at [183, 258] on div "Reach (Episode Average) Our estimate of how many listens a new episode of the p…" at bounding box center [182, 256] width 30 height 20
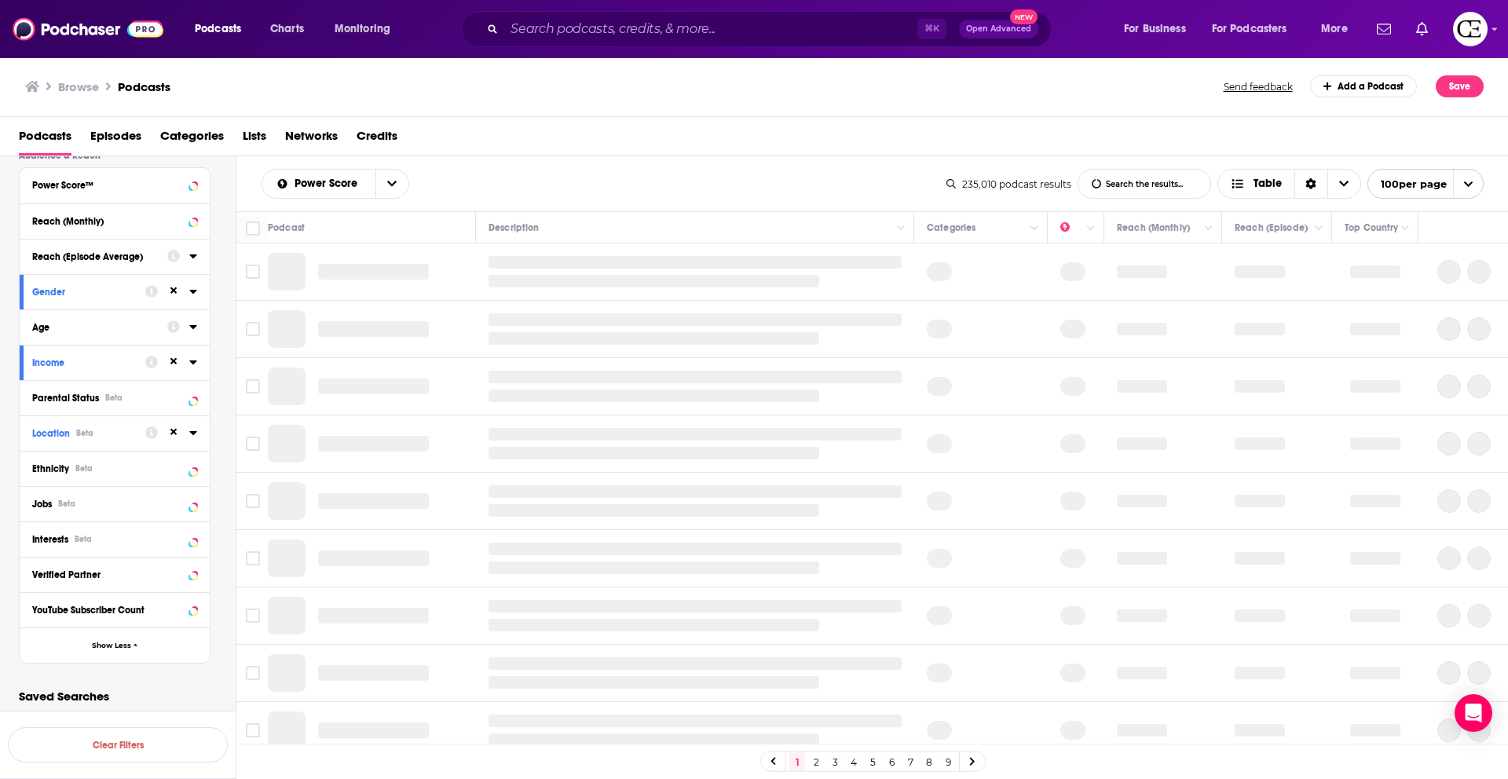
click at [189, 258] on icon at bounding box center [193, 256] width 8 height 13
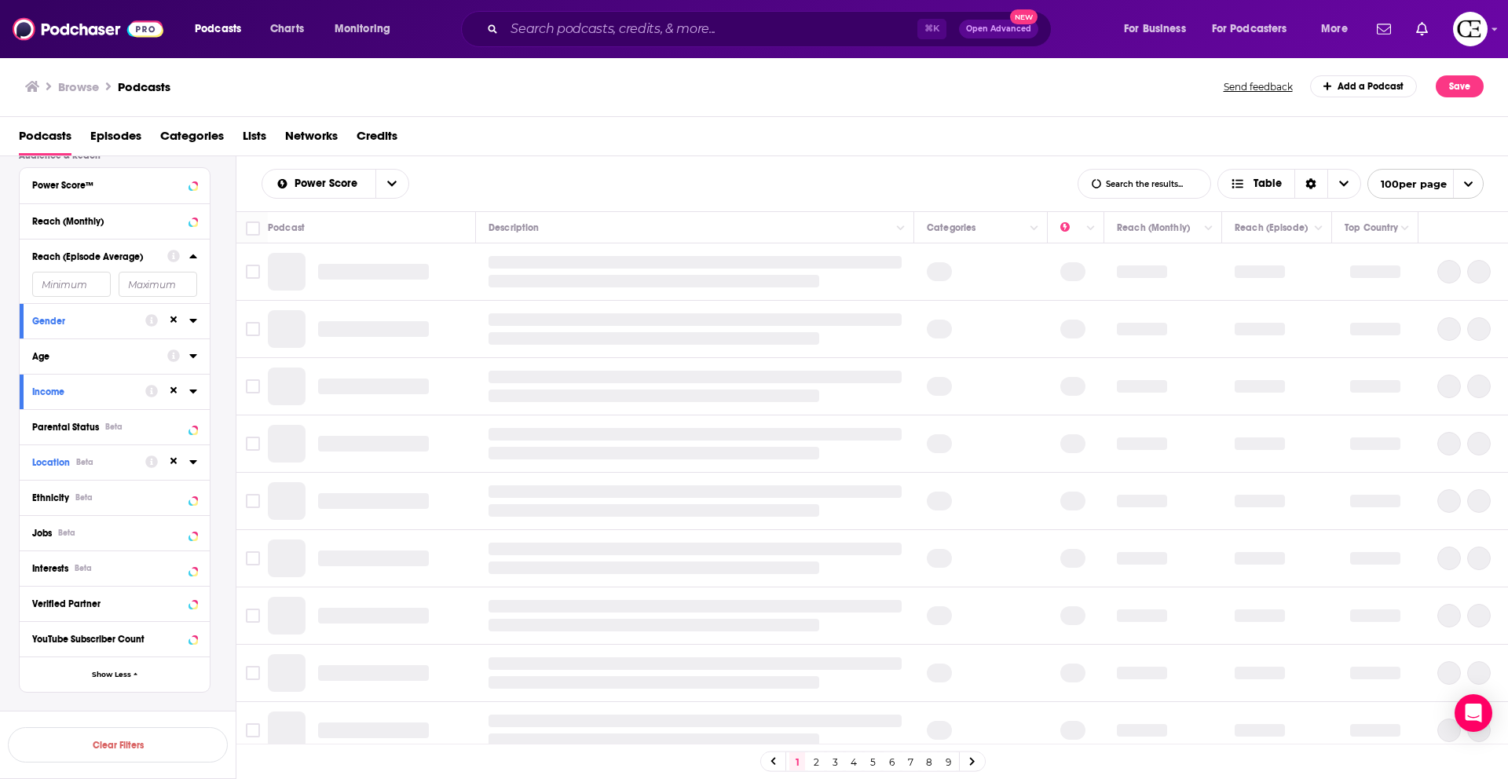
click at [159, 281] on input "number" at bounding box center [158, 284] width 79 height 25
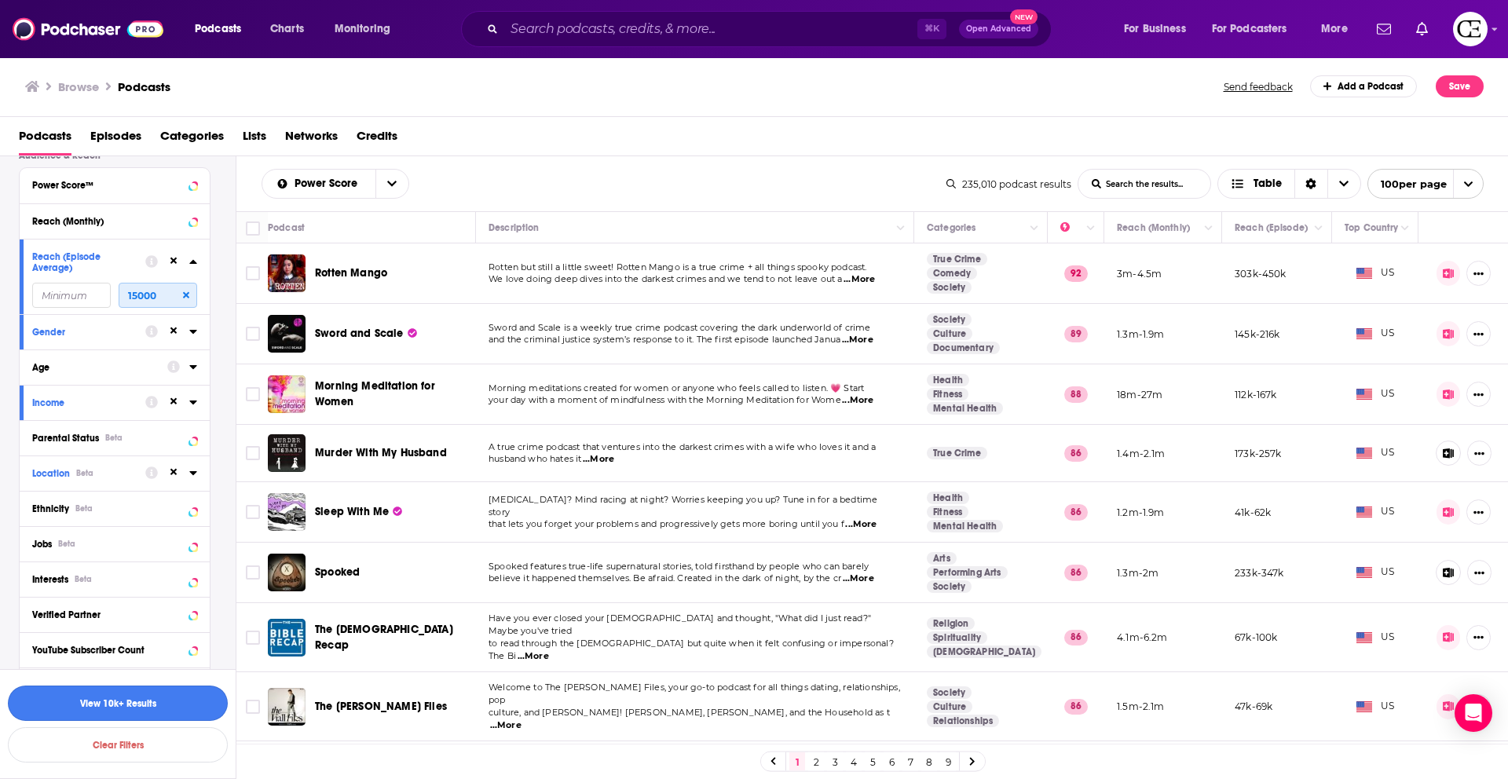
type input "15000"
click at [142, 699] on button "View 10k+ Results" at bounding box center [118, 703] width 220 height 35
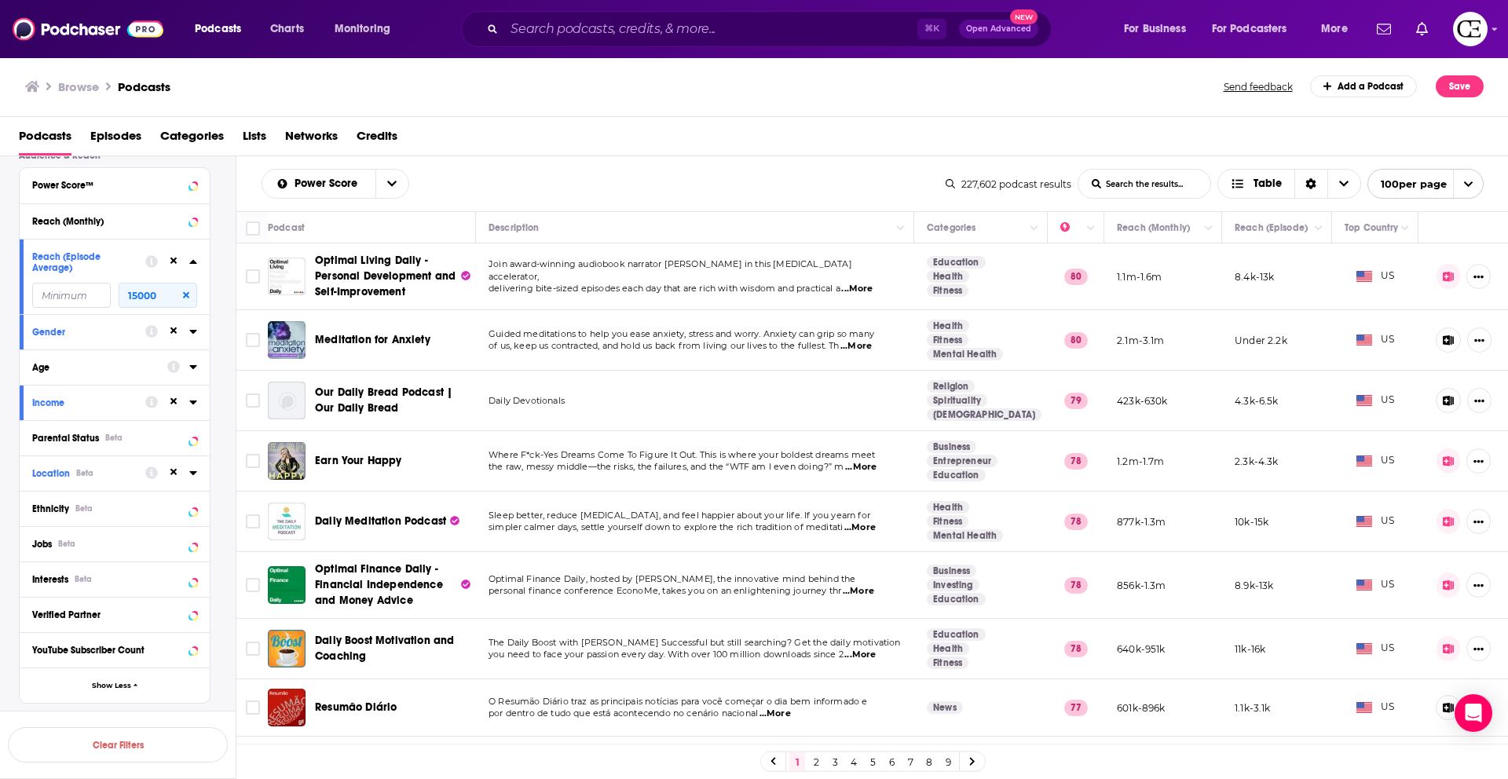
click at [191, 264] on icon at bounding box center [193, 261] width 8 height 13
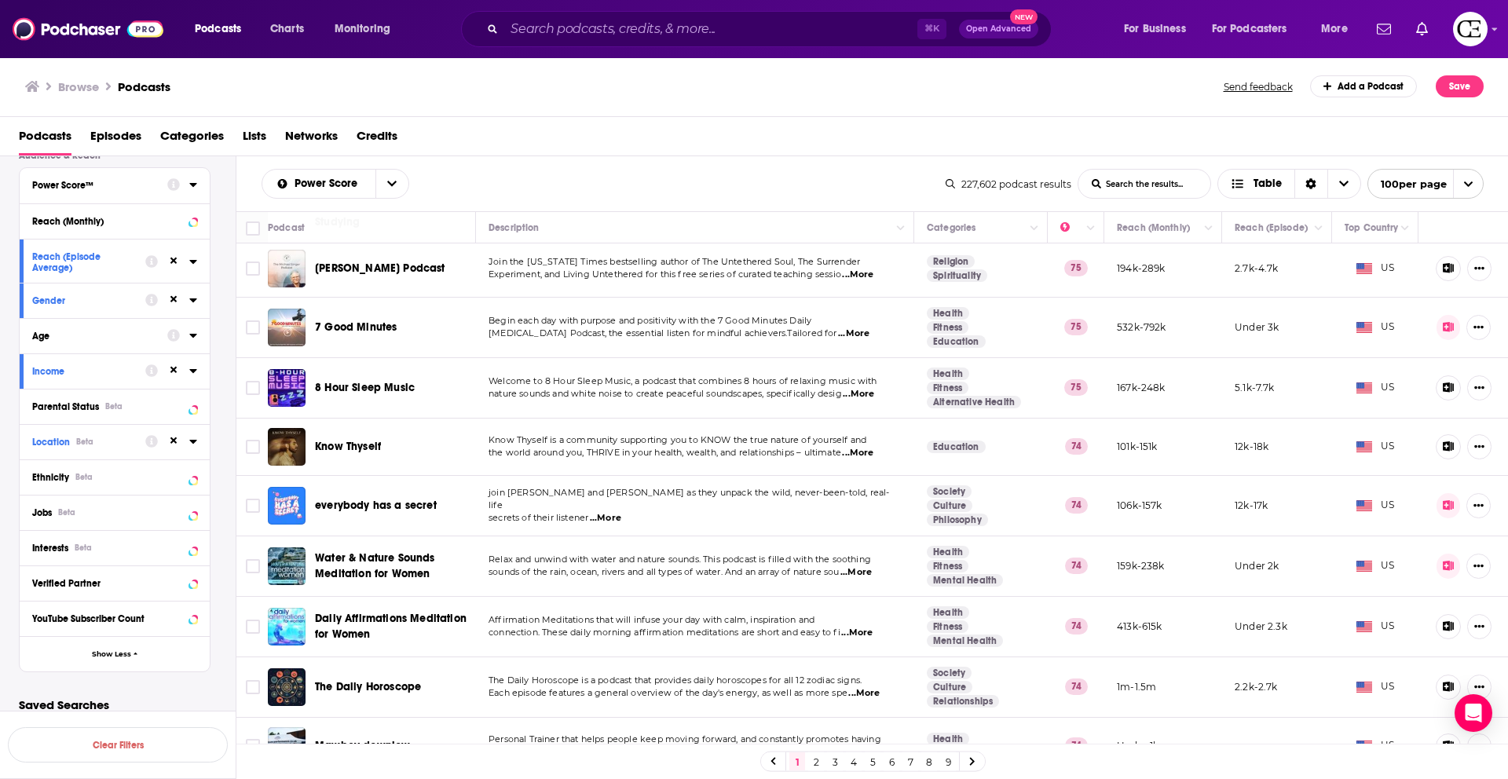
scroll to position [854, 0]
click at [130, 181] on div "Power Score™" at bounding box center [94, 185] width 125 height 11
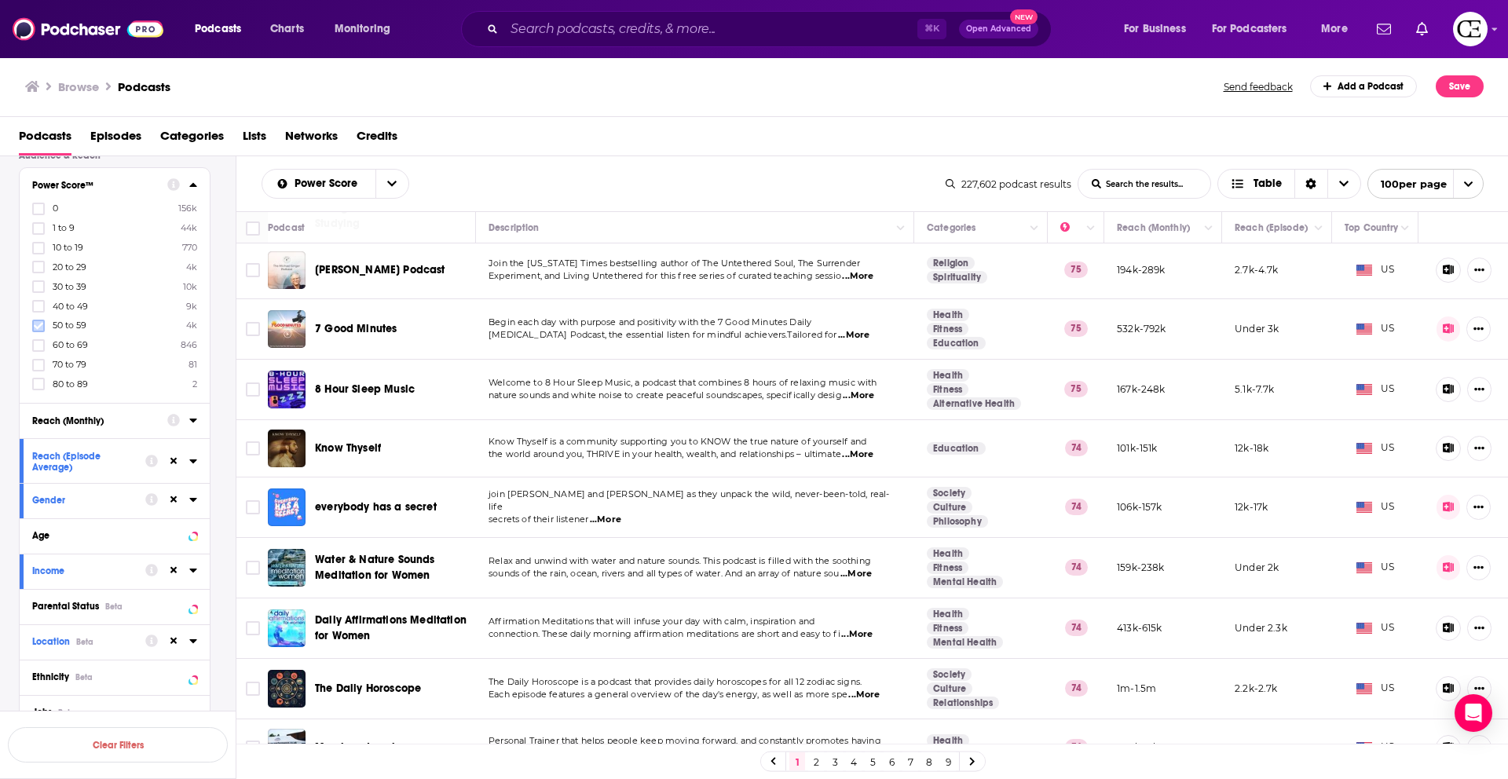
click at [39, 323] on icon at bounding box center [38, 325] width 9 height 9
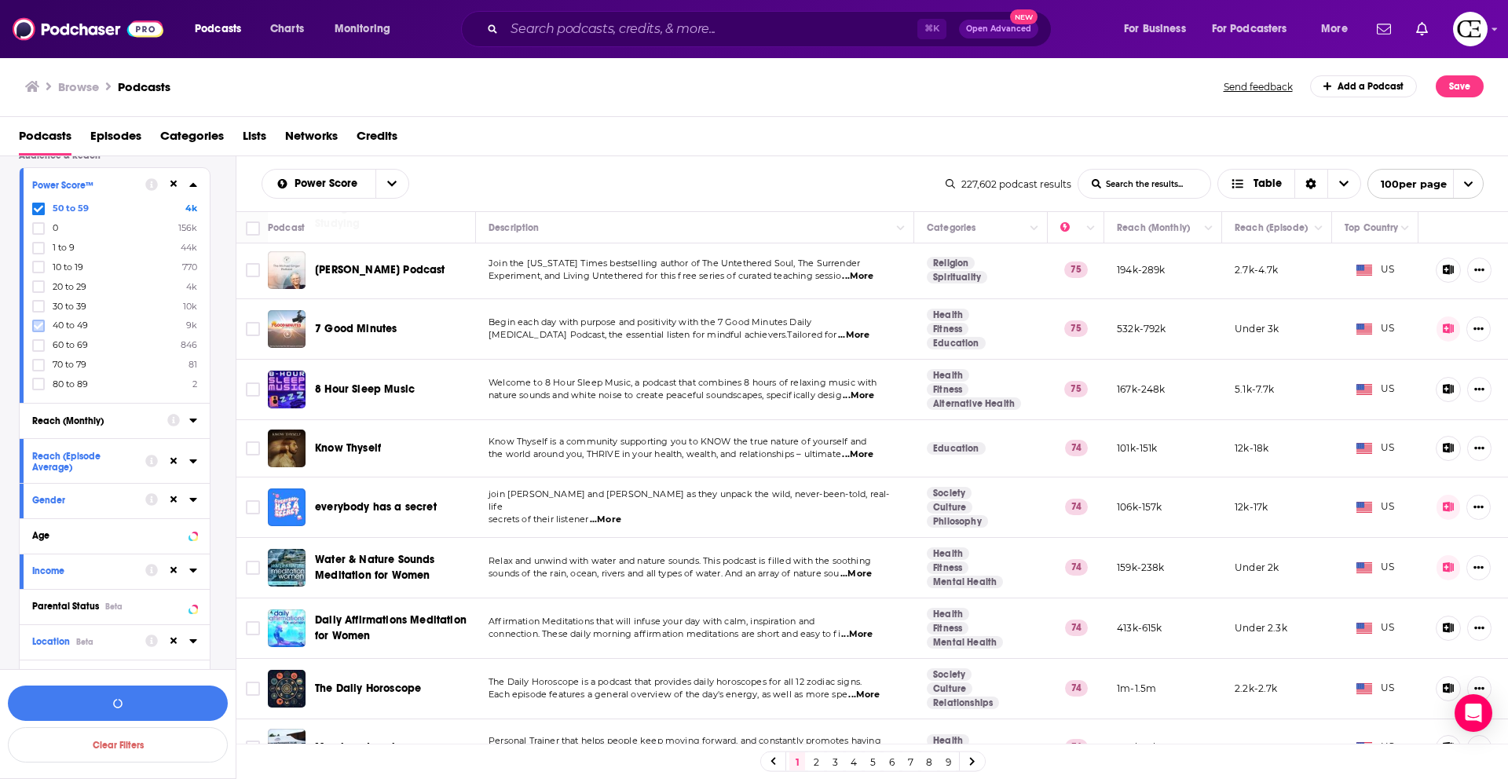
click at [37, 325] on icon at bounding box center [38, 325] width 9 height 9
click at [38, 339] on label at bounding box center [38, 345] width 13 height 13
click at [153, 709] on button "View 10k+ Results" at bounding box center [118, 703] width 220 height 35
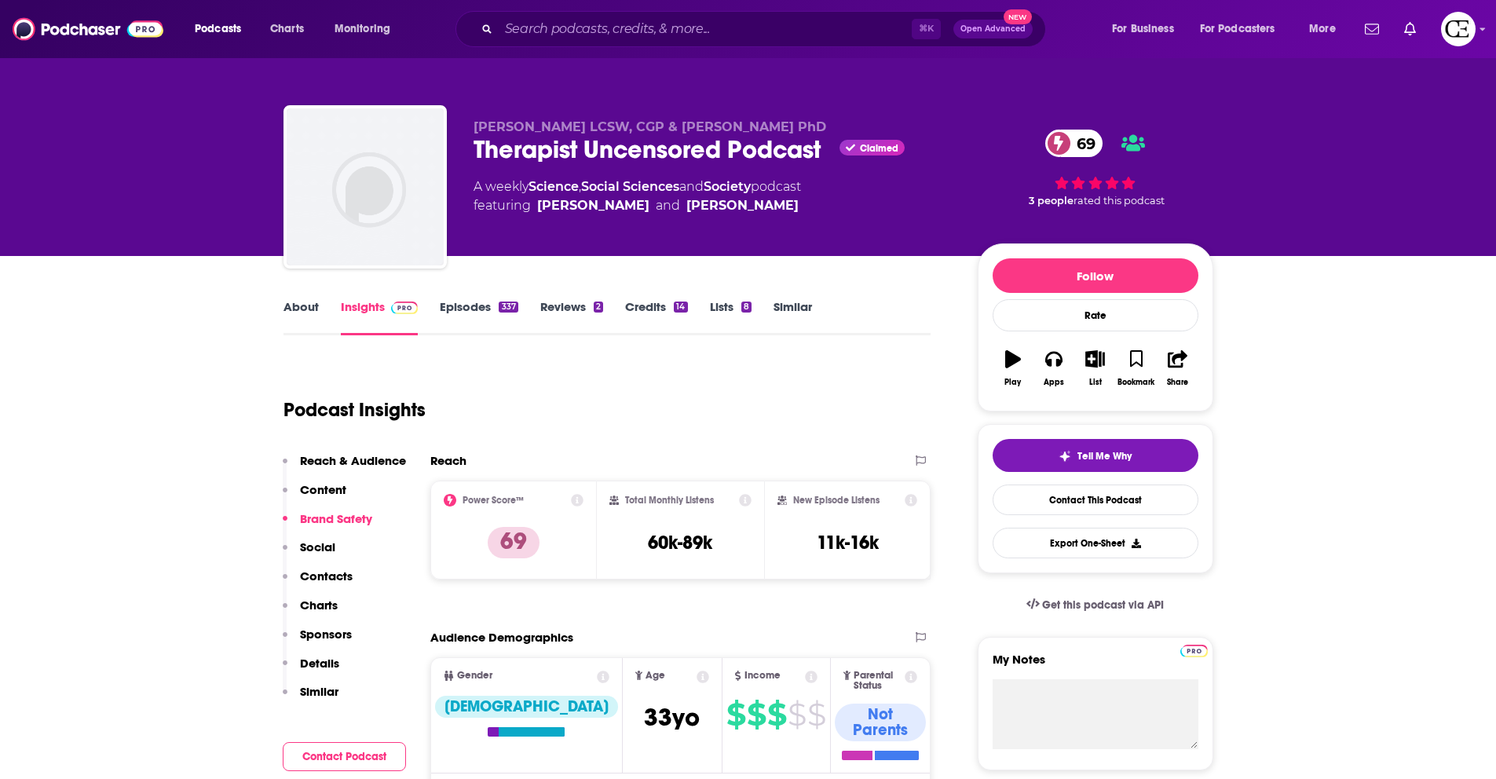
click at [602, 152] on div "Therapist Uncensored Podcast Claimed 69" at bounding box center [713, 149] width 479 height 31
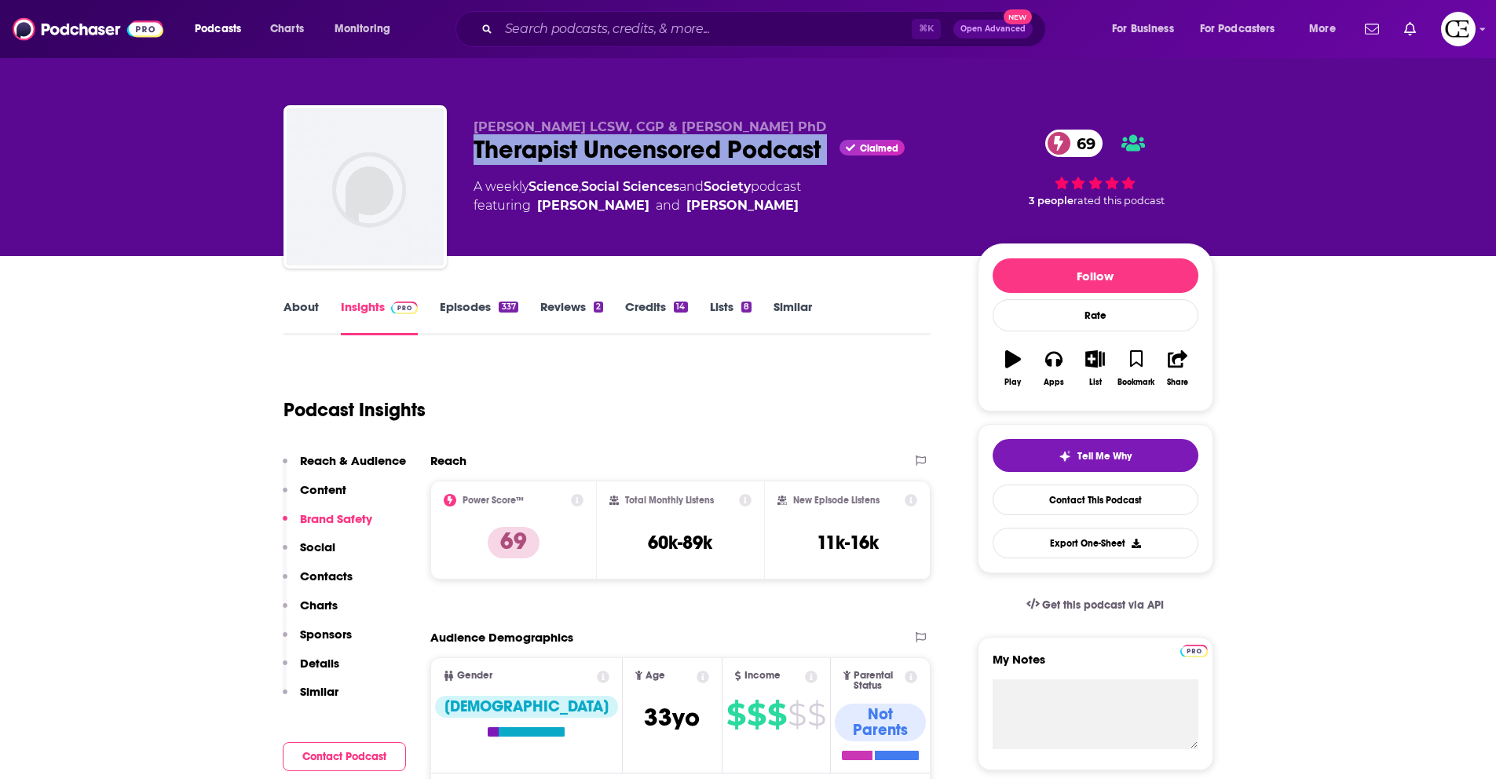
click at [602, 152] on div "Therapist Uncensored Podcast Claimed 69" at bounding box center [713, 149] width 479 height 31
copy div "Therapist Uncensored Podcast"
click at [1118, 466] on button "Tell Me Why" at bounding box center [1096, 455] width 206 height 33
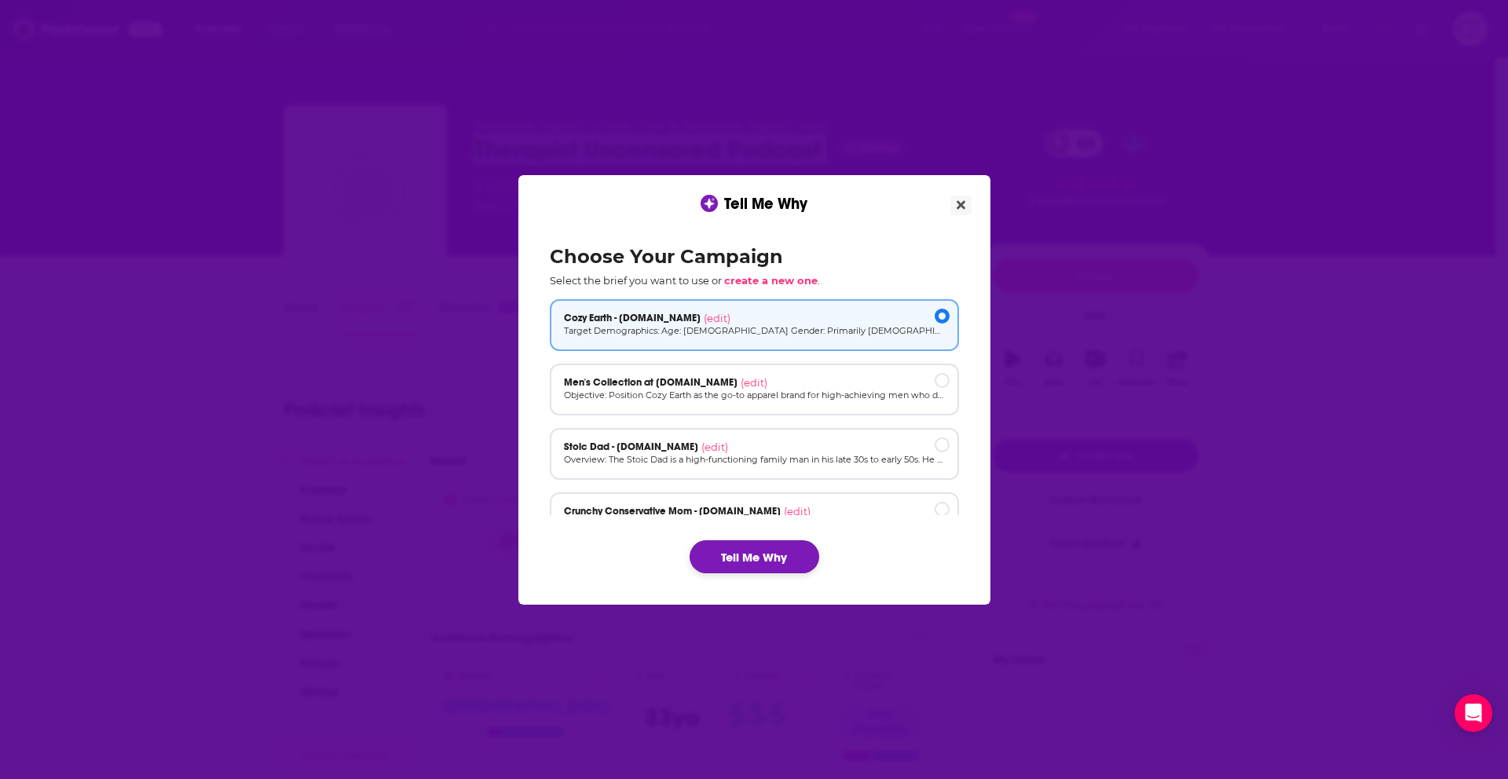
click at [731, 549] on button "Tell Me Why" at bounding box center [754, 556] width 130 height 33
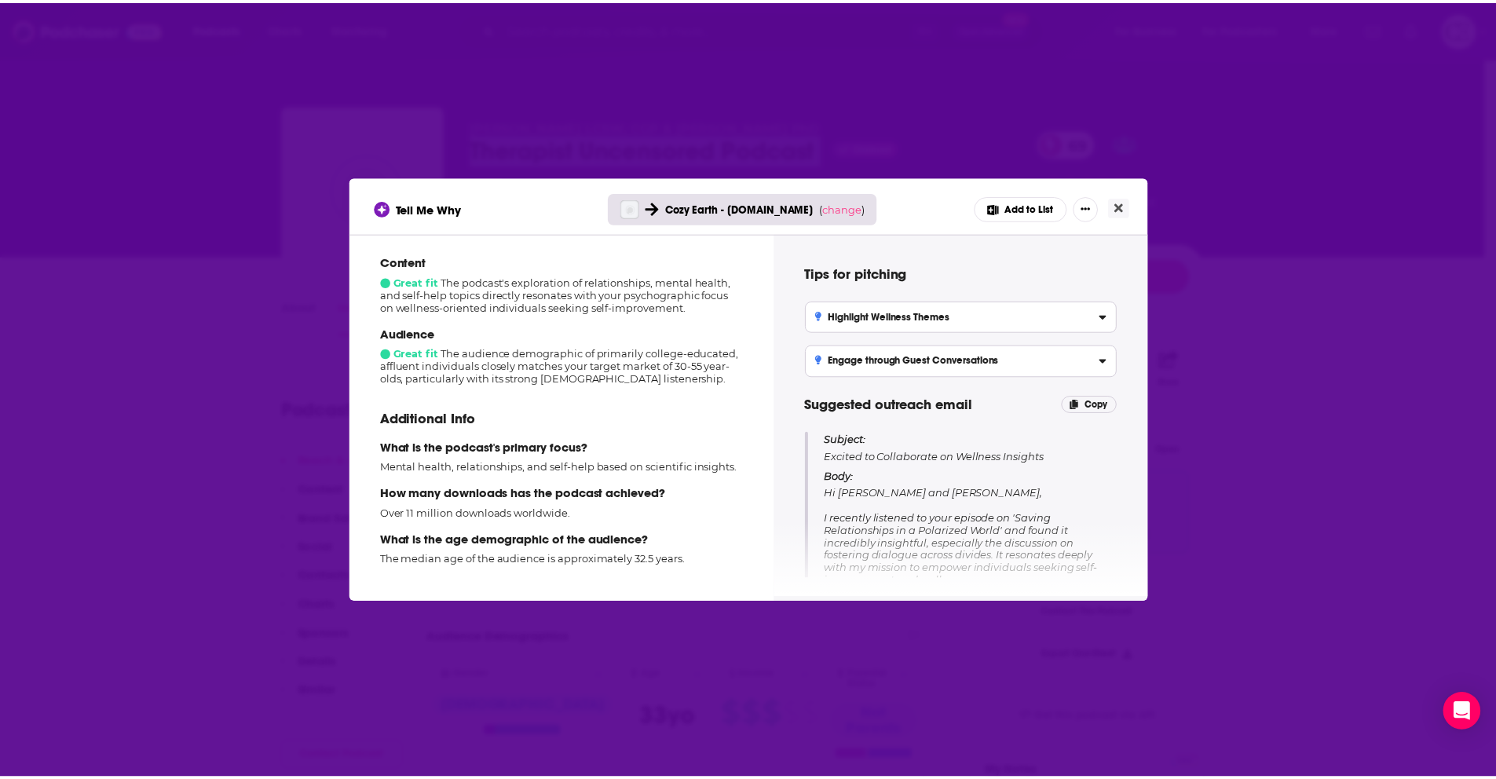
scroll to position [249, 0]
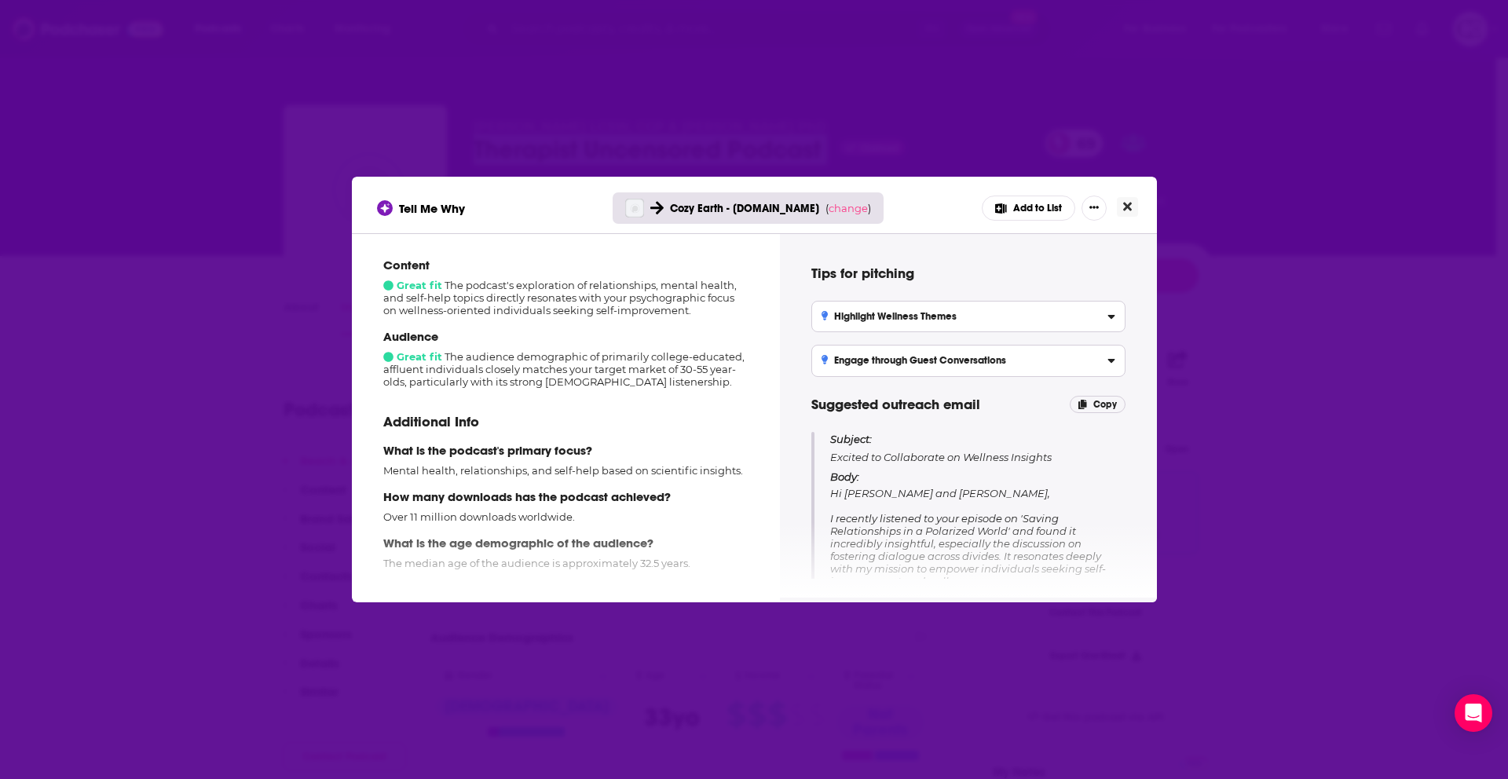
click at [1129, 210] on icon "Close" at bounding box center [1127, 207] width 9 height 9
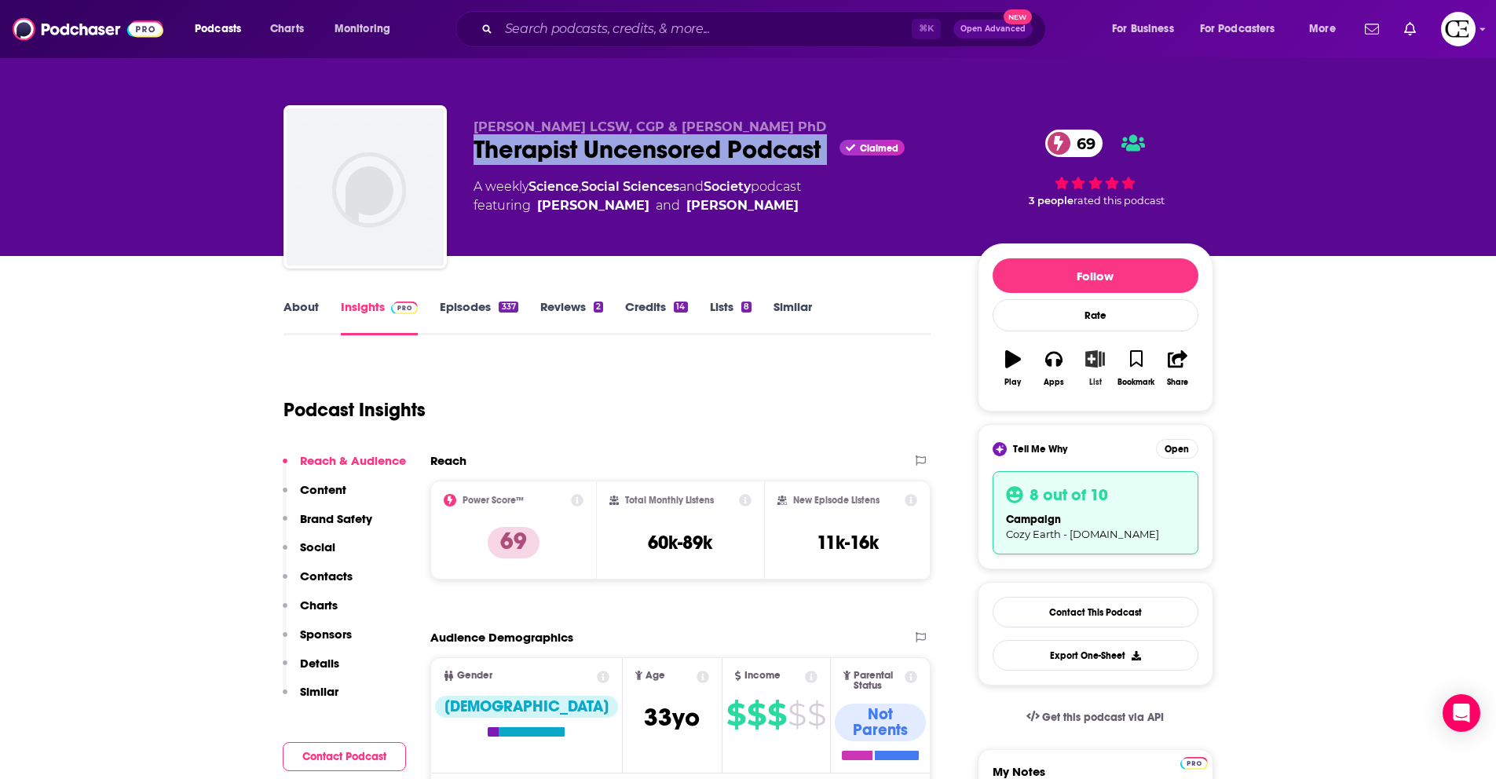
click at [1091, 360] on icon "button" at bounding box center [1095, 358] width 20 height 17
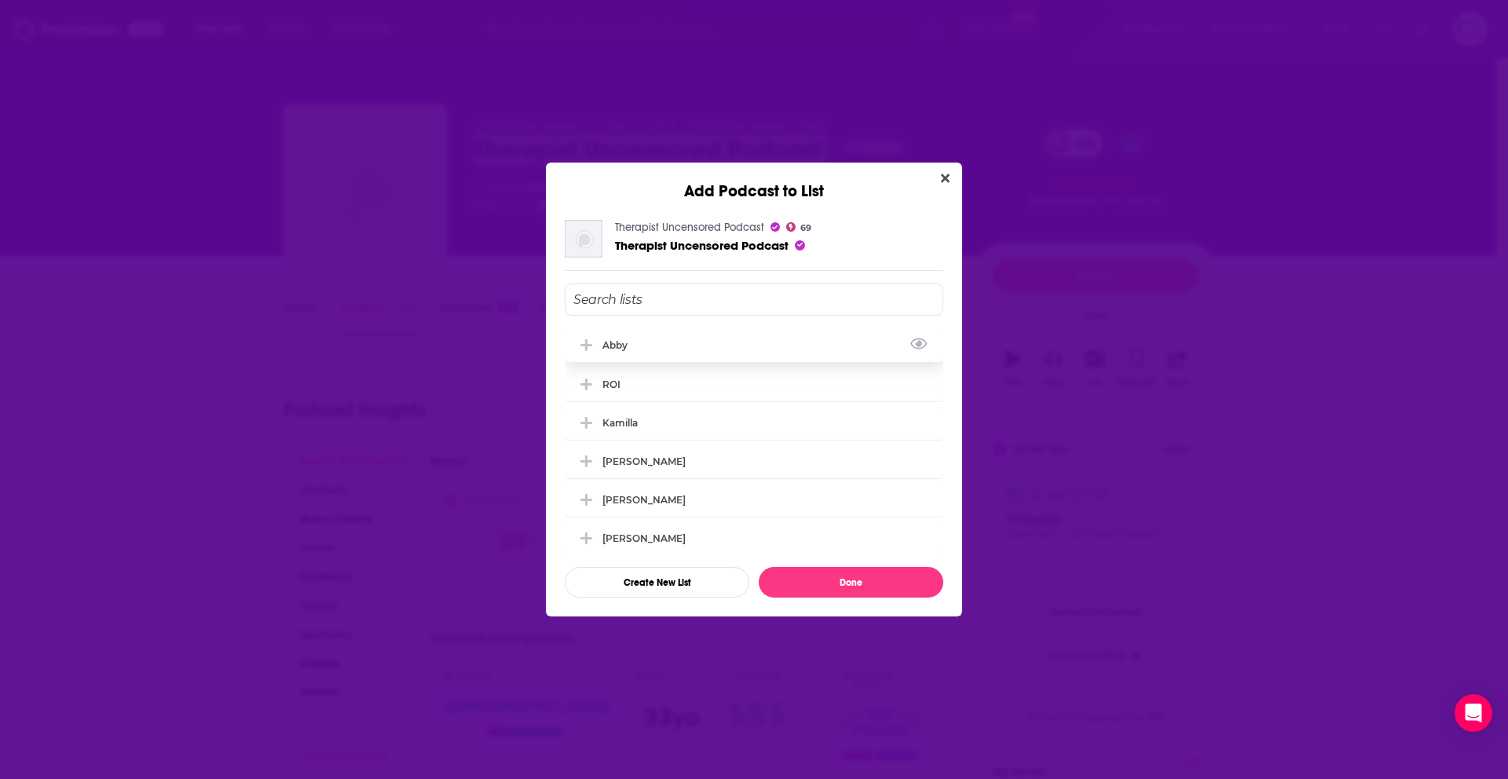
click at [583, 344] on icon "Add Podcast To List" at bounding box center [586, 345] width 12 height 12
click at [803, 583] on button "Done" at bounding box center [851, 582] width 185 height 31
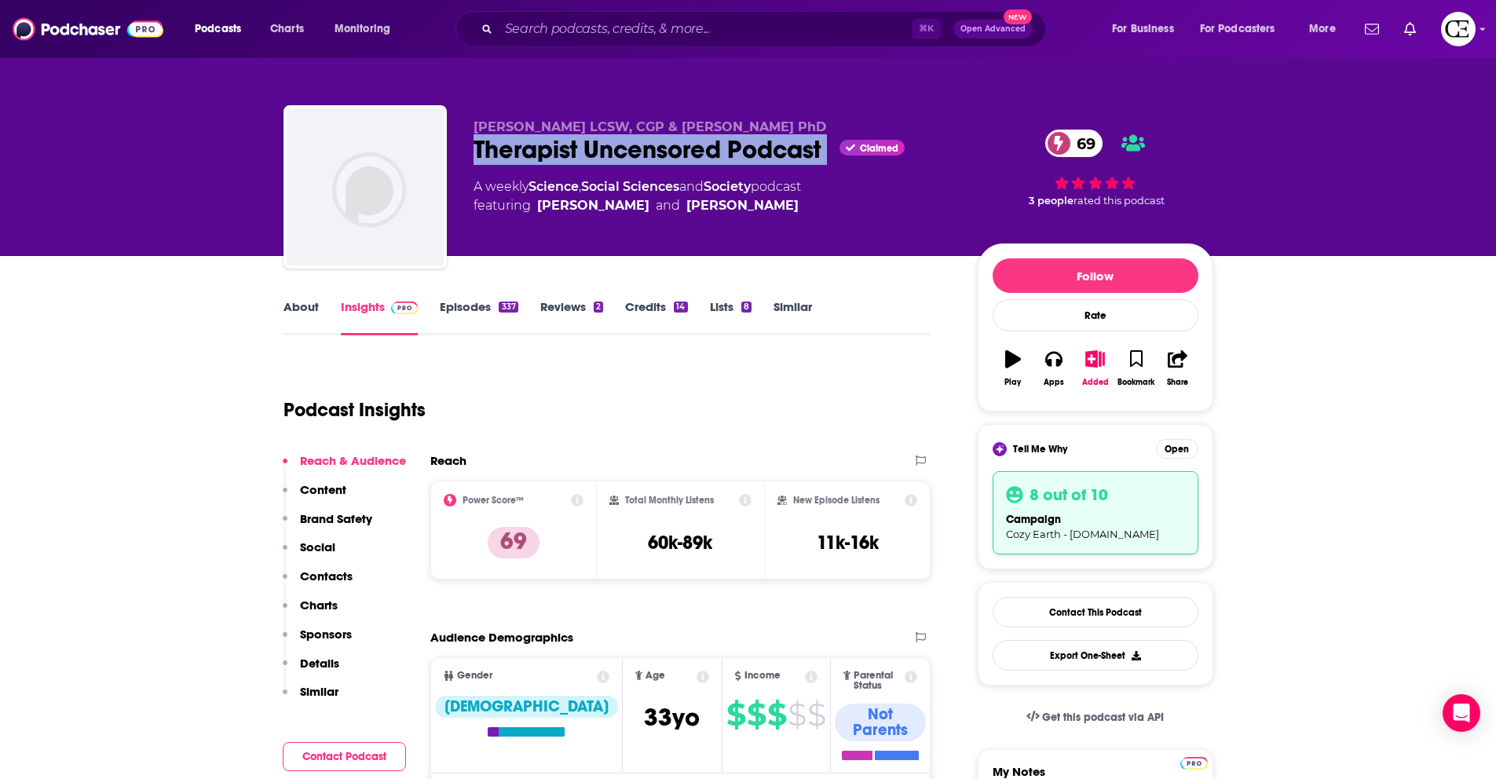
copy div "Therapist Uncensored Podcast"
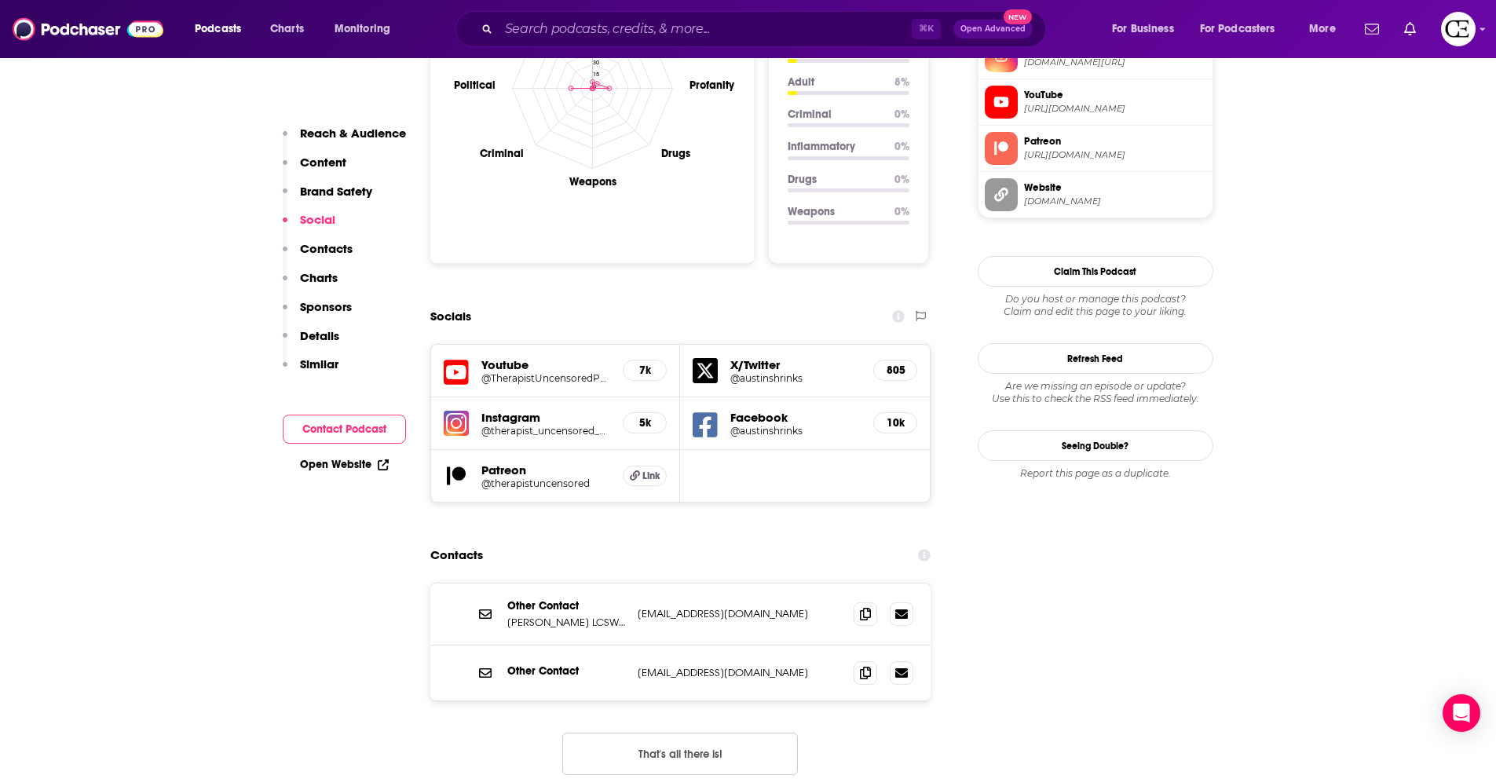
scroll to position [1501, 0]
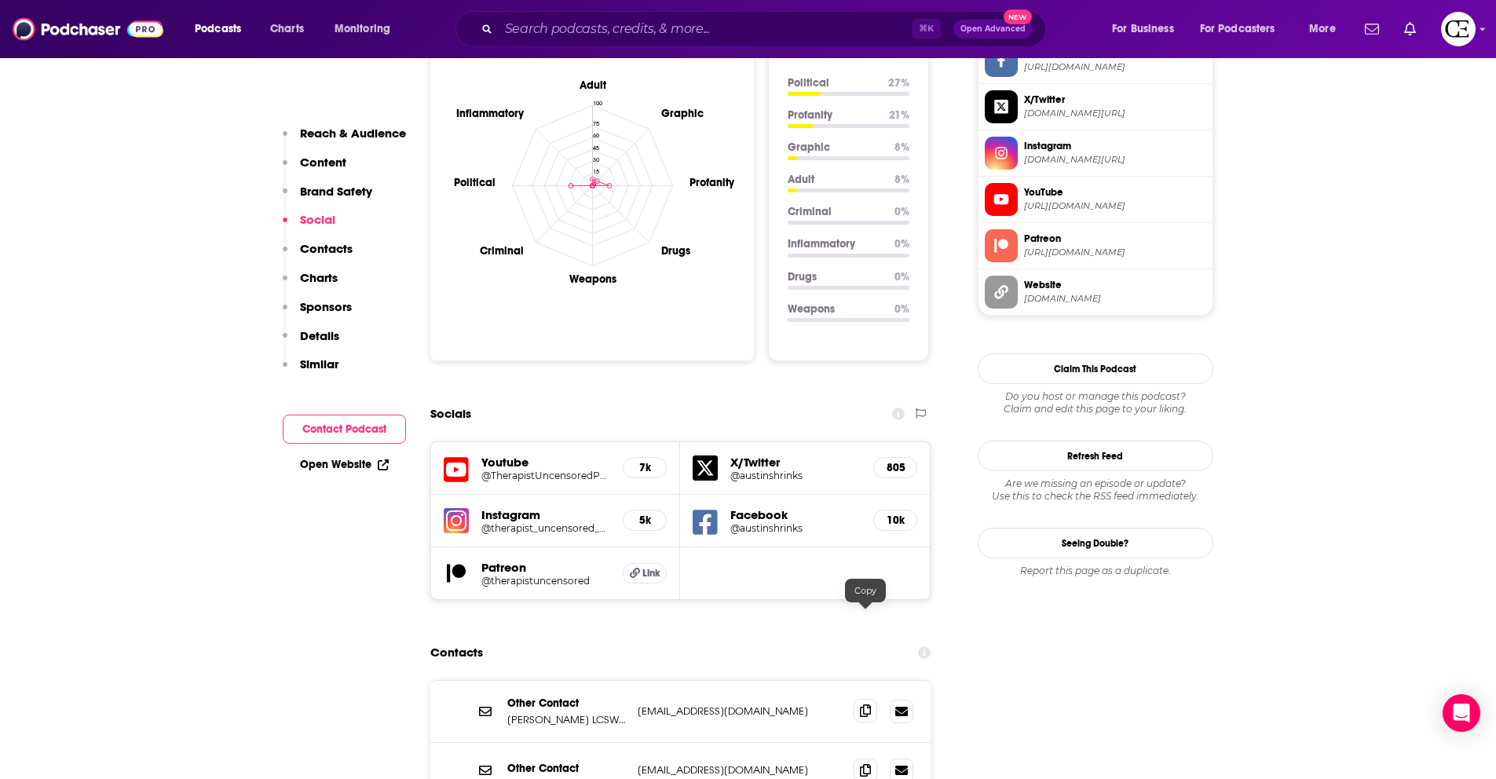
click at [871, 699] on span at bounding box center [866, 711] width 24 height 24
click at [863, 763] on icon at bounding box center [865, 769] width 11 height 13
click at [868, 704] on icon at bounding box center [865, 710] width 11 height 13
